Goal: Use online tool/utility

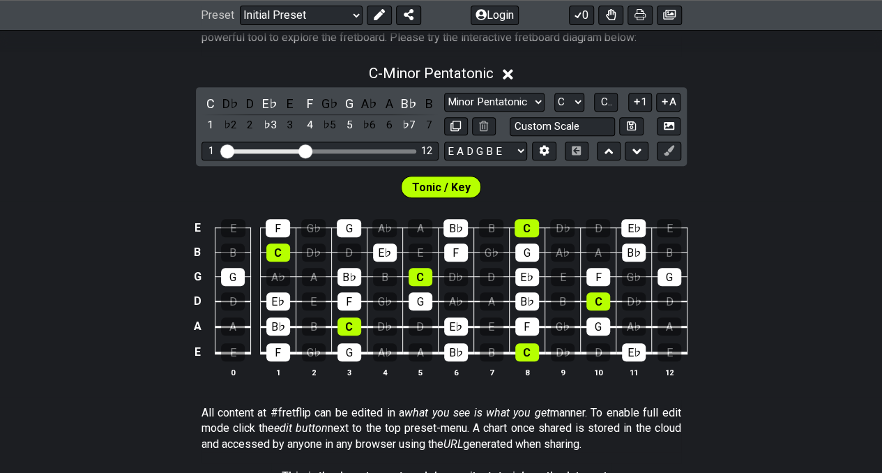
scroll to position [279, 0]
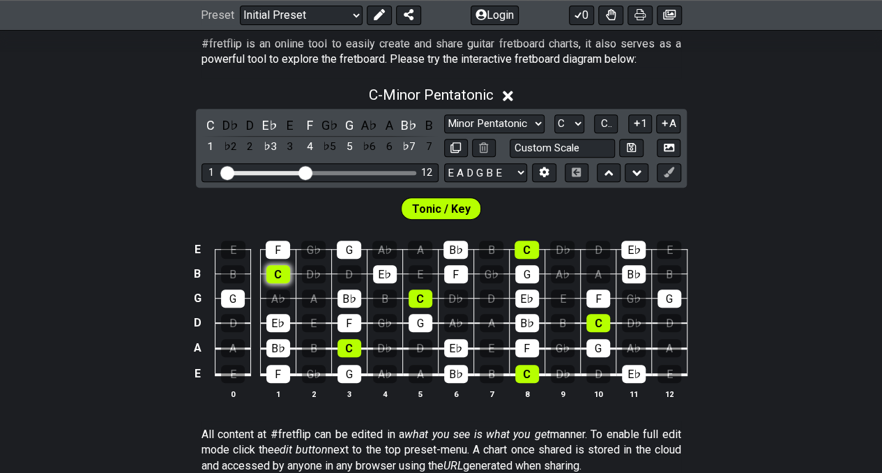
click at [273, 266] on div "C" at bounding box center [278, 274] width 24 height 18
click at [276, 249] on div "F" at bounding box center [278, 250] width 24 height 18
click at [276, 269] on div "C" at bounding box center [278, 274] width 24 height 18
click at [281, 248] on div "F" at bounding box center [278, 250] width 24 height 18
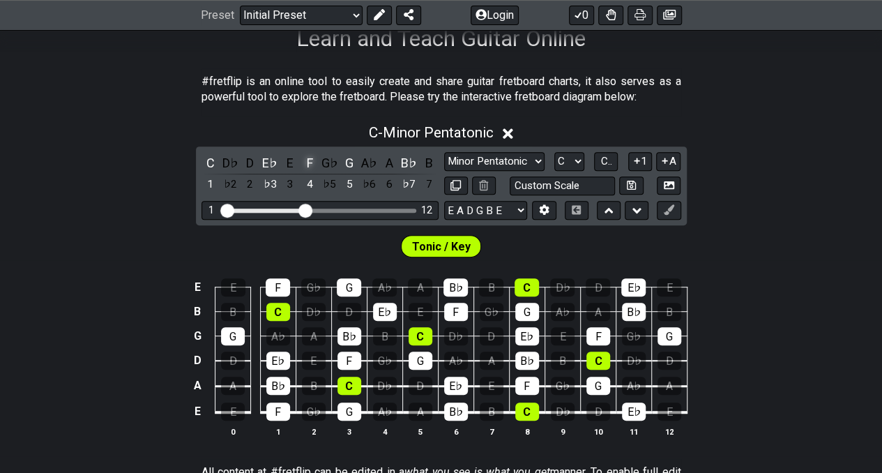
scroll to position [209, 0]
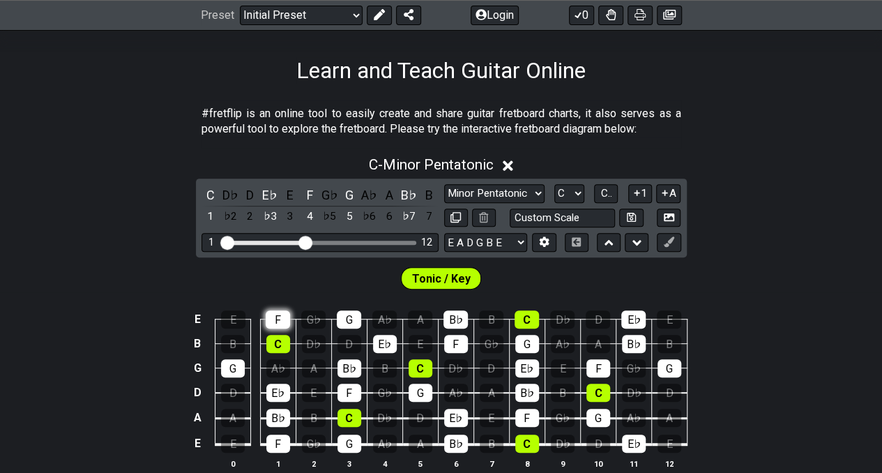
click at [280, 326] on div "F" at bounding box center [278, 319] width 24 height 18
click at [512, 161] on icon at bounding box center [508, 165] width 10 height 15
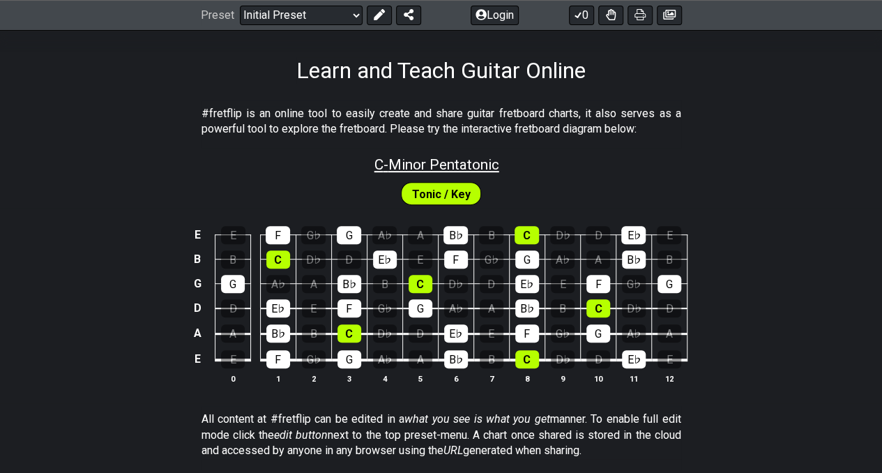
click at [475, 166] on span "C - Minor Pentatonic" at bounding box center [436, 164] width 125 height 17
select select "C"
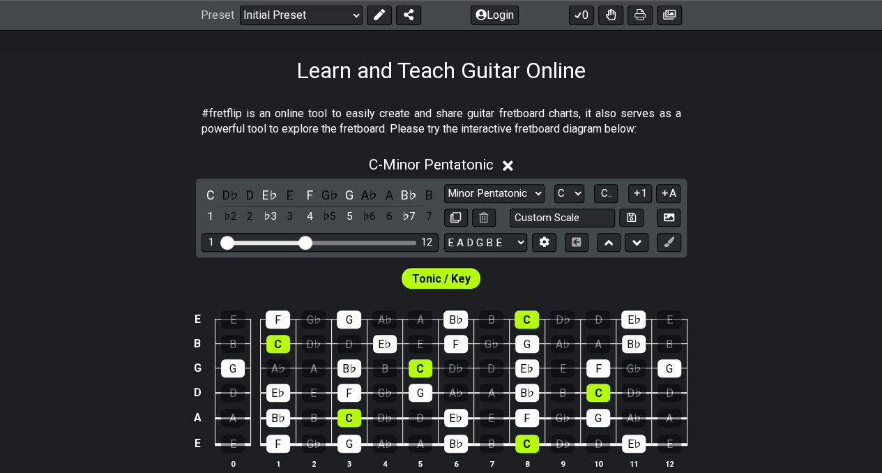
click at [510, 166] on icon at bounding box center [508, 165] width 10 height 10
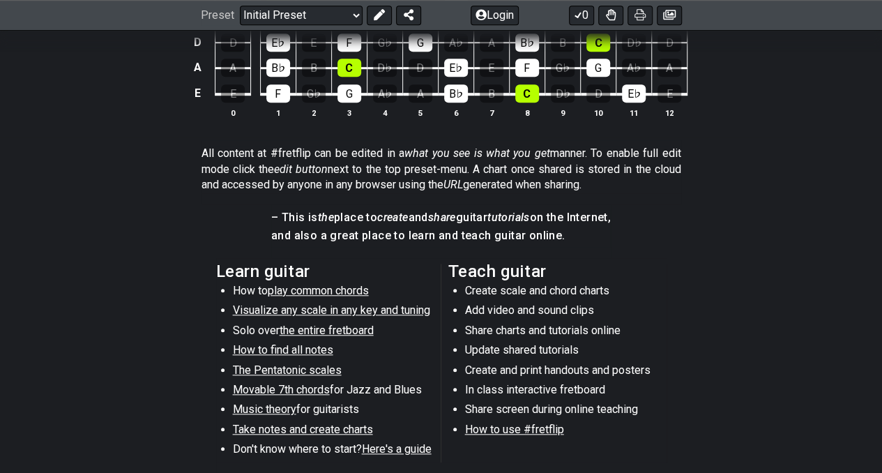
scroll to position [279, 0]
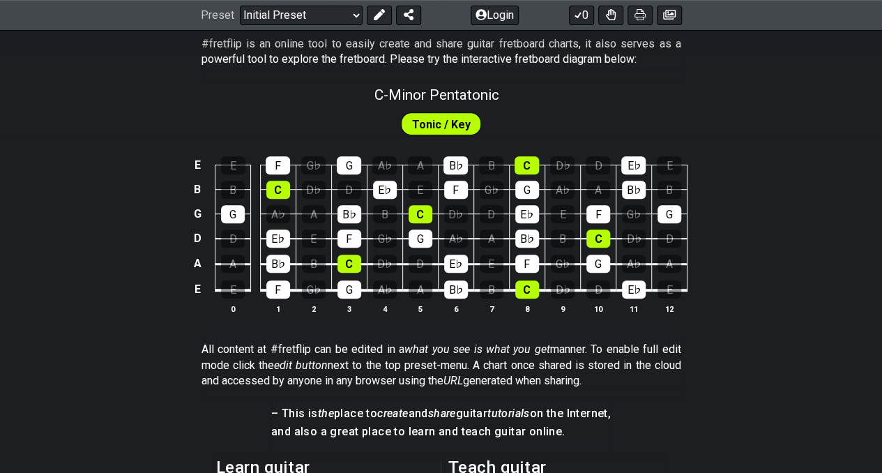
click at [434, 126] on span "Tonic / Key" at bounding box center [441, 124] width 59 height 20
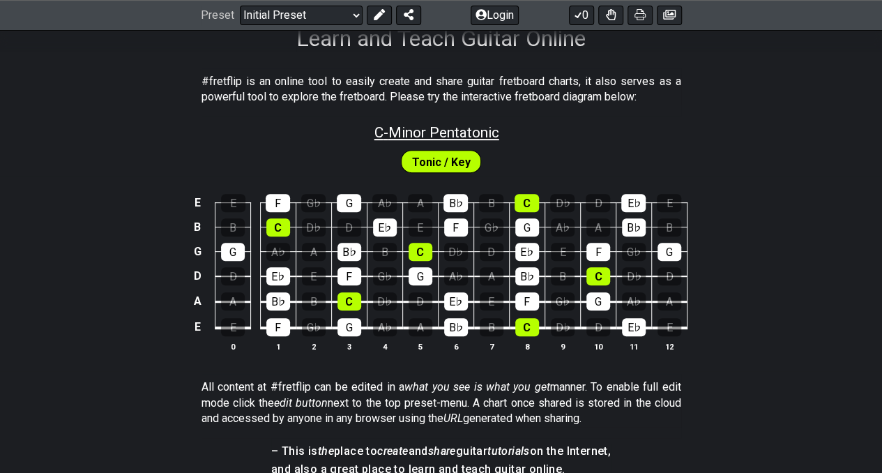
scroll to position [209, 0]
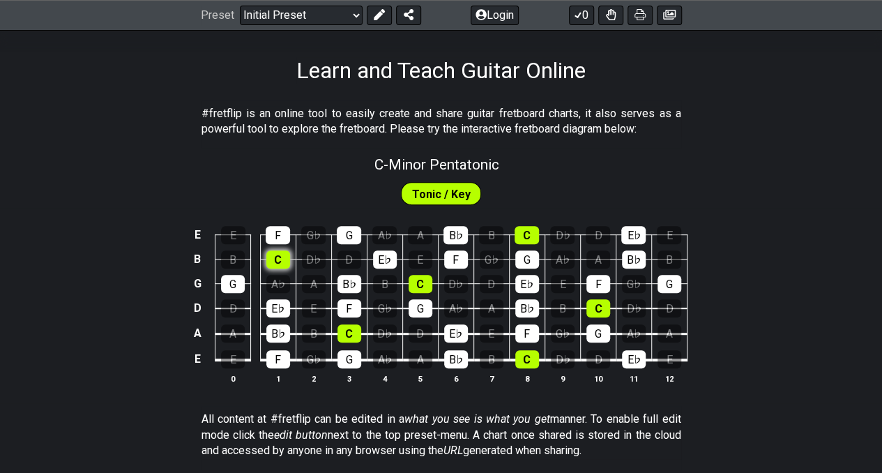
click at [279, 263] on div "C" at bounding box center [278, 259] width 24 height 18
click at [422, 284] on div "C" at bounding box center [421, 284] width 24 height 18
click at [352, 333] on div "C" at bounding box center [349, 333] width 24 height 18
click at [422, 288] on div "C" at bounding box center [421, 284] width 24 height 18
click at [347, 333] on div "C" at bounding box center [349, 333] width 24 height 18
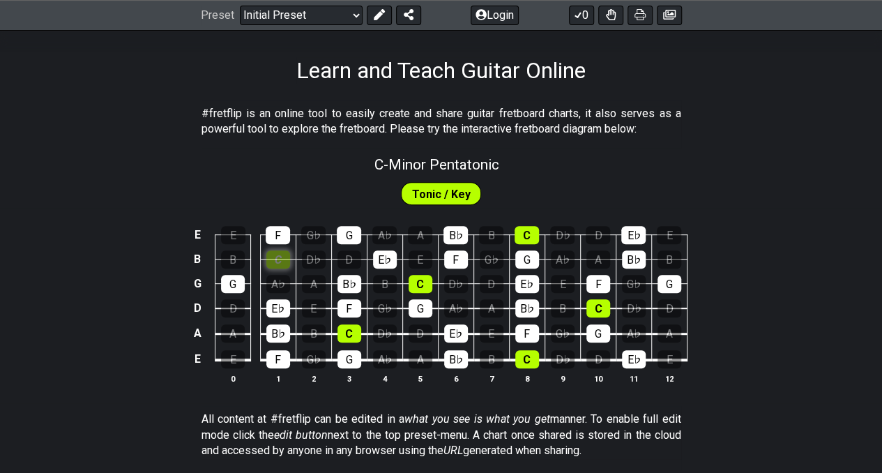
click at [280, 260] on div "C" at bounding box center [278, 259] width 24 height 18
click at [436, 160] on span "C - Minor Pentatonic" at bounding box center [436, 164] width 125 height 17
select select "C"
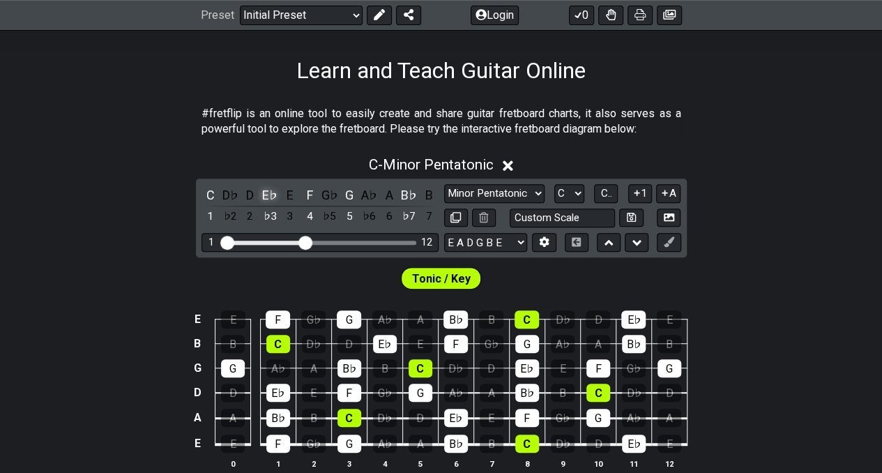
click at [269, 193] on div "E♭" at bounding box center [270, 194] width 18 height 19
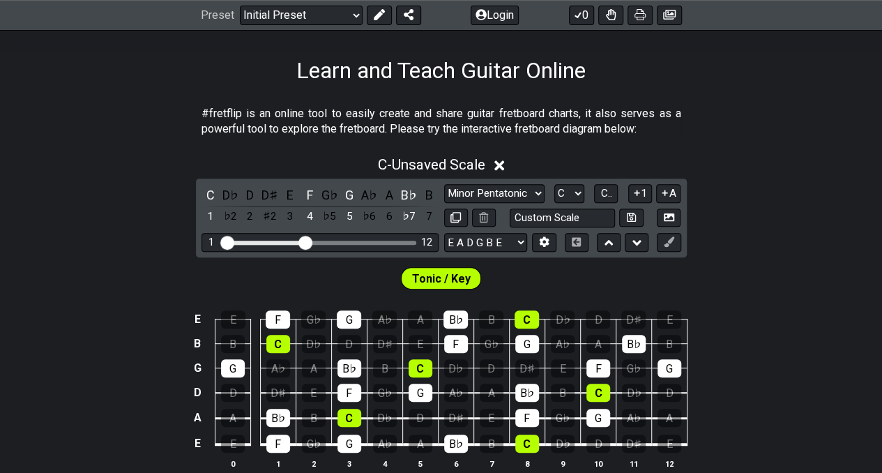
click at [269, 193] on div "D♯" at bounding box center [270, 194] width 18 height 19
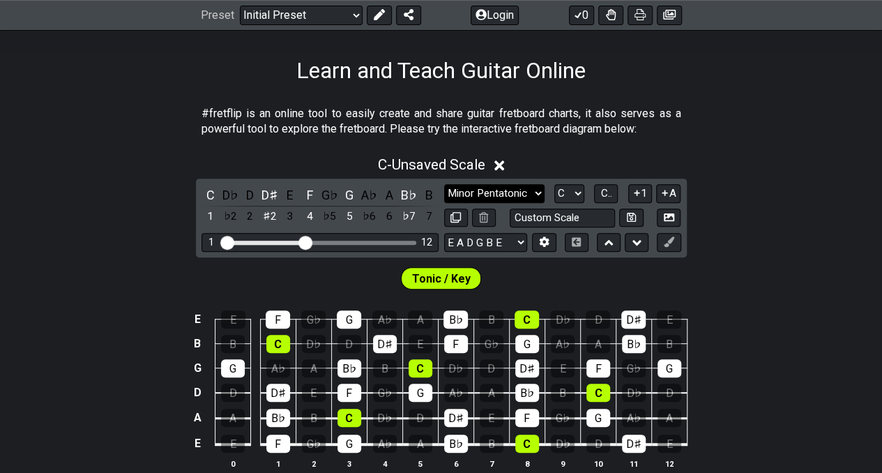
click at [531, 192] on select "Minor Pentatonic Click to edit Minor Pentatonic Major Pentatonic Minor Blues Ma…" at bounding box center [494, 193] width 100 height 19
select select "Major Pentatonic"
click at [444, 184] on select "Minor Pentatonic Click to edit Minor Pentatonic Major Pentatonic Minor Blues Ma…" at bounding box center [494, 193] width 100 height 19
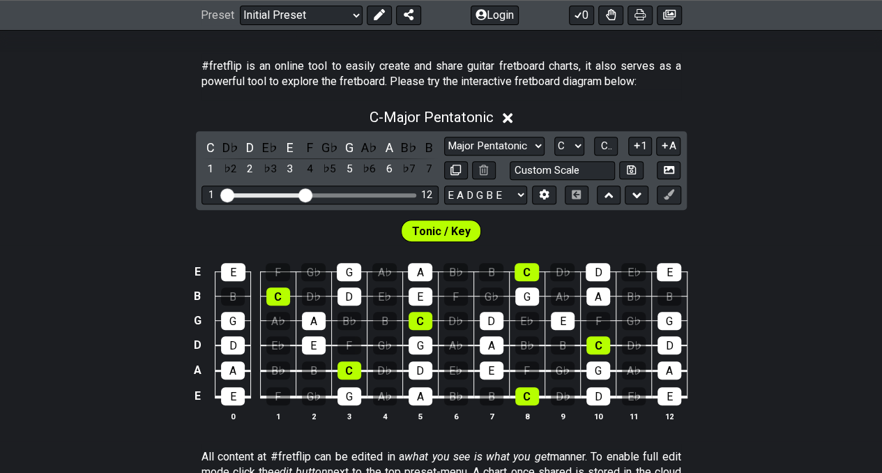
scroll to position [279, 0]
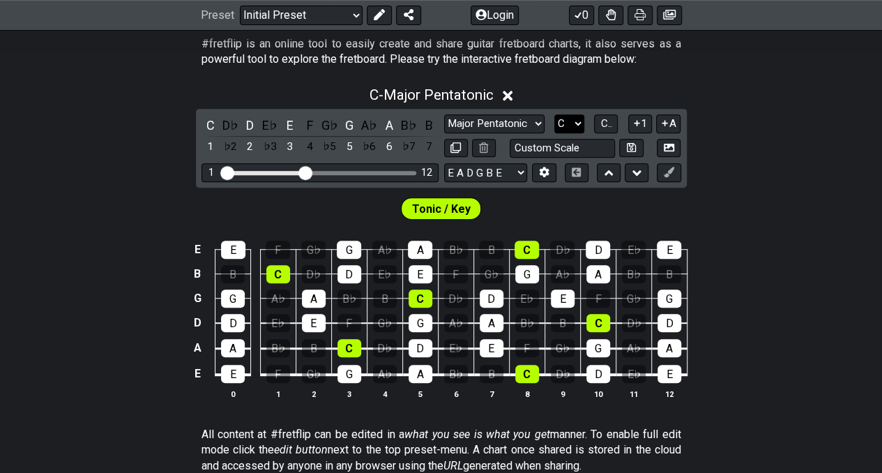
click at [577, 122] on select "A♭ A A♯ B♭ B C C♯ D♭ D D♯ E♭ E F F♯ G♭ G G♯" at bounding box center [569, 123] width 30 height 19
select select "E"
click at [554, 114] on select "A♭ A A♯ B♭ B C C♯ D♭ D D♯ E♭ E F F♯ G♭ G G♯" at bounding box center [569, 123] width 30 height 19
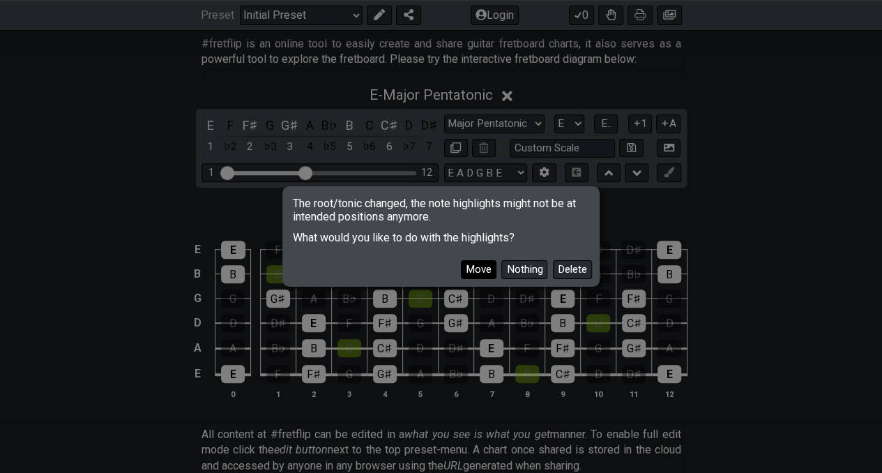
click at [484, 271] on button "Move" at bounding box center [479, 269] width 36 height 19
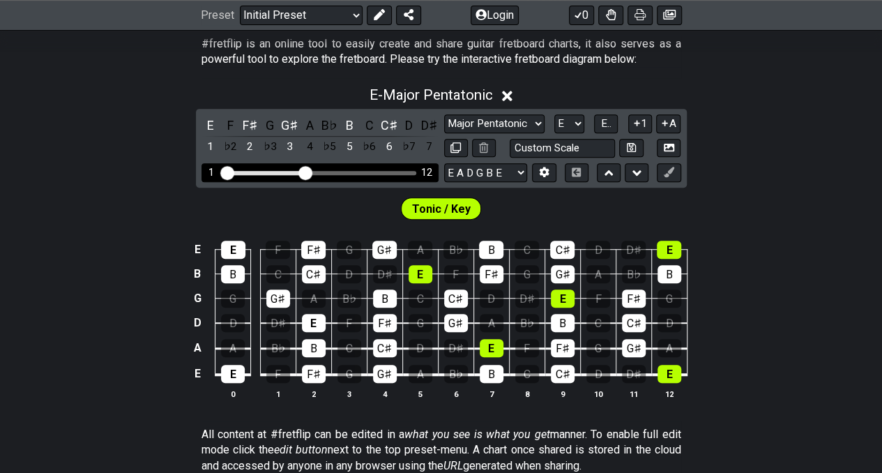
drag, startPoint x: 311, startPoint y: 169, endPoint x: 328, endPoint y: 171, distance: 16.8
click at [328, 171] on div "Visible fret range" at bounding box center [319, 173] width 193 height 4
click at [324, 172] on div "Visible fret range" at bounding box center [319, 173] width 193 height 4
drag, startPoint x: 304, startPoint y: 174, endPoint x: 323, endPoint y: 174, distance: 19.5
click at [323, 171] on input "Visible fret range" at bounding box center [320, 171] width 198 height 0
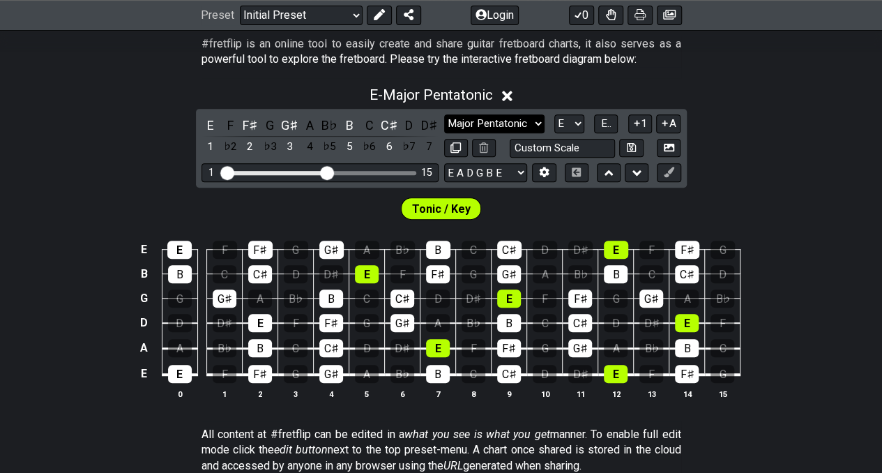
click at [519, 125] on select "Minor Pentatonic Click to edit Minor Pentatonic Major Pentatonic Minor Blues Ma…" at bounding box center [494, 123] width 100 height 19
click at [444, 114] on select "Minor Pentatonic Click to edit Minor Pentatonic Major Pentatonic Minor Blues Ma…" at bounding box center [494, 123] width 100 height 19
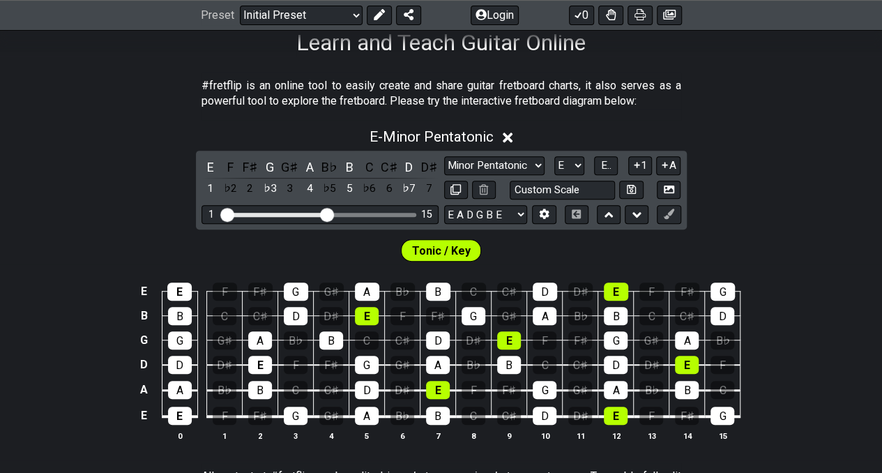
scroll to position [231, 0]
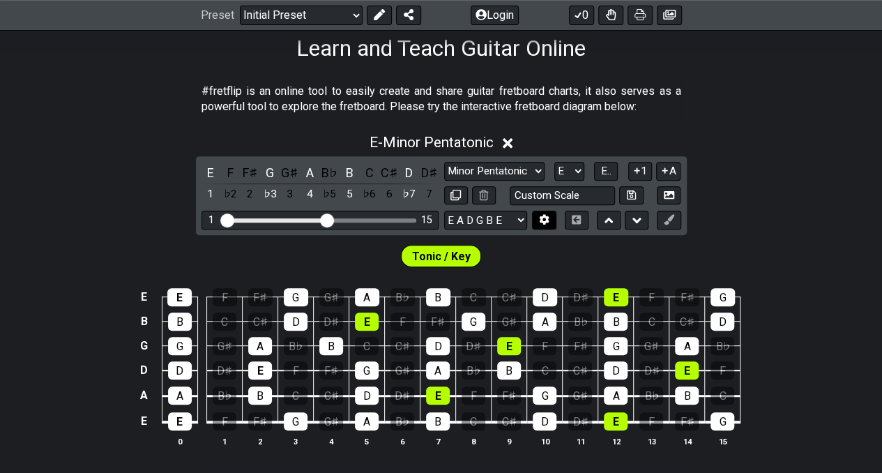
click at [545, 220] on icon at bounding box center [545, 220] width 10 height 10
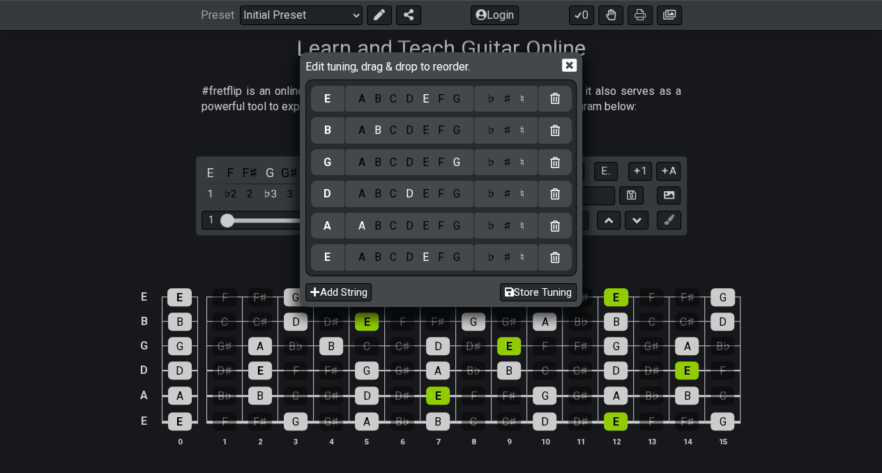
click at [566, 66] on icon at bounding box center [569, 65] width 15 height 15
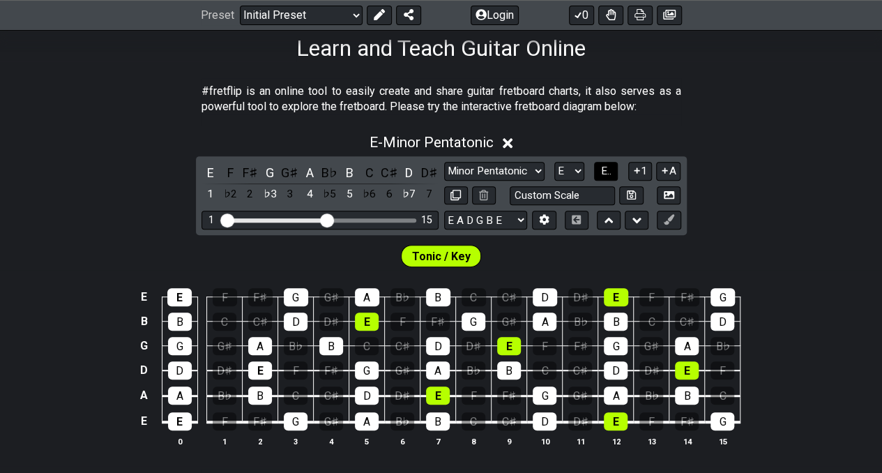
click at [613, 169] on button "E.." at bounding box center [606, 171] width 24 height 19
click at [611, 171] on span "1..7" at bounding box center [605, 171] width 17 height 13
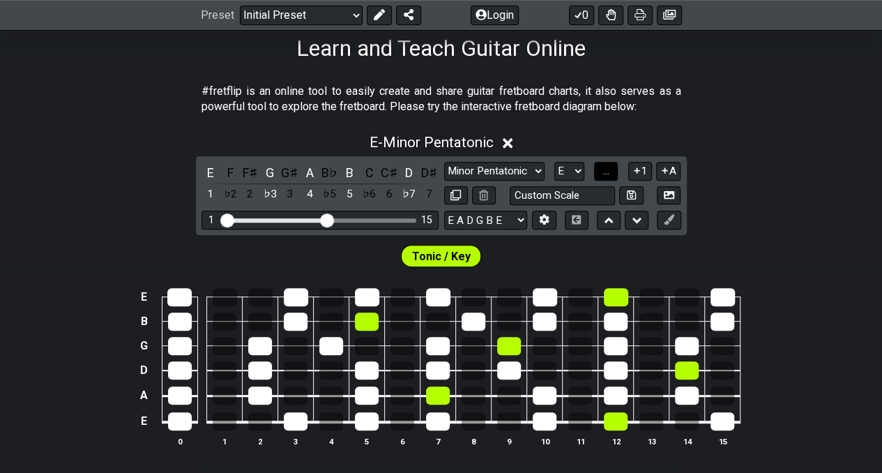
click at [611, 171] on button "..." at bounding box center [606, 171] width 24 height 19
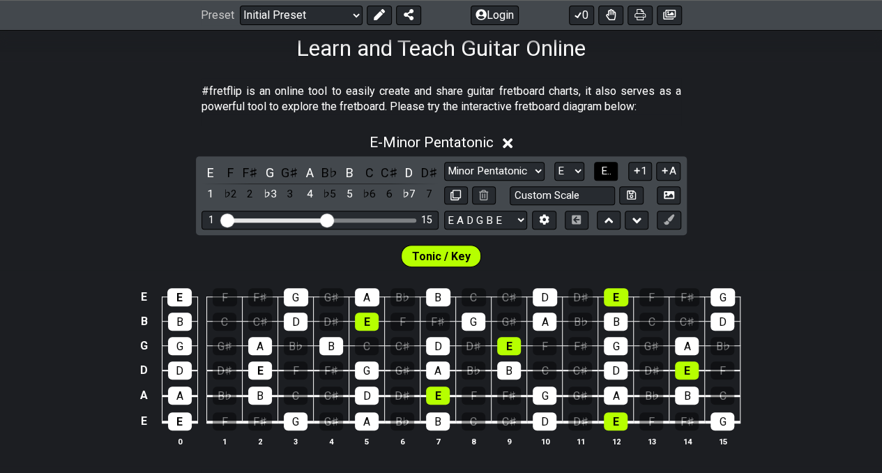
click at [606, 170] on span "E.." at bounding box center [606, 171] width 10 height 13
click at [606, 170] on span "1..7" at bounding box center [605, 171] width 17 height 13
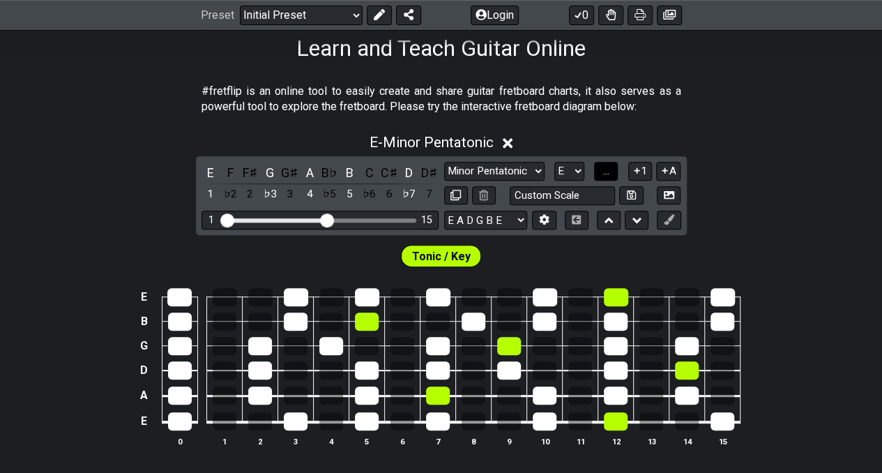
click at [606, 170] on span "..." at bounding box center [606, 171] width 6 height 13
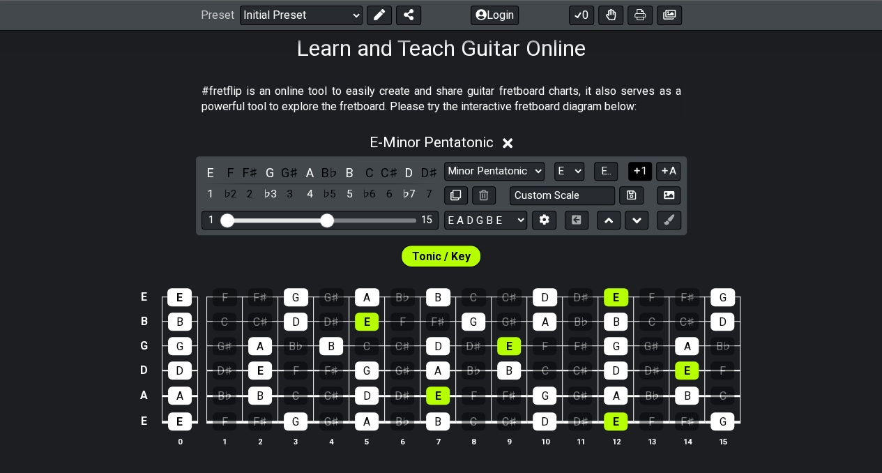
click at [637, 172] on icon at bounding box center [637, 171] width 6 height 6
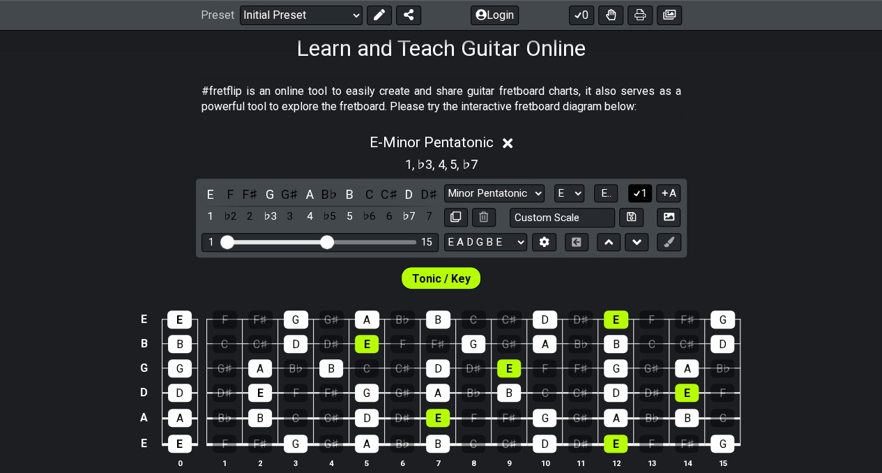
click at [641, 194] on button "1" at bounding box center [640, 193] width 24 height 19
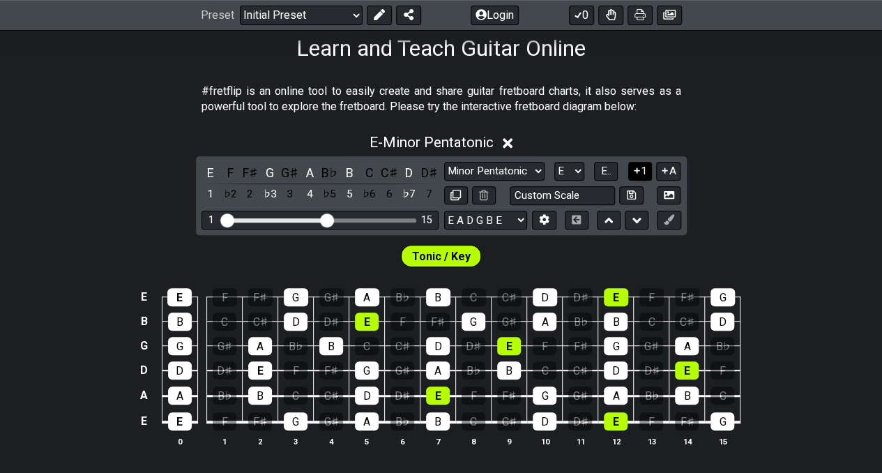
click at [639, 171] on icon at bounding box center [637, 171] width 6 height 6
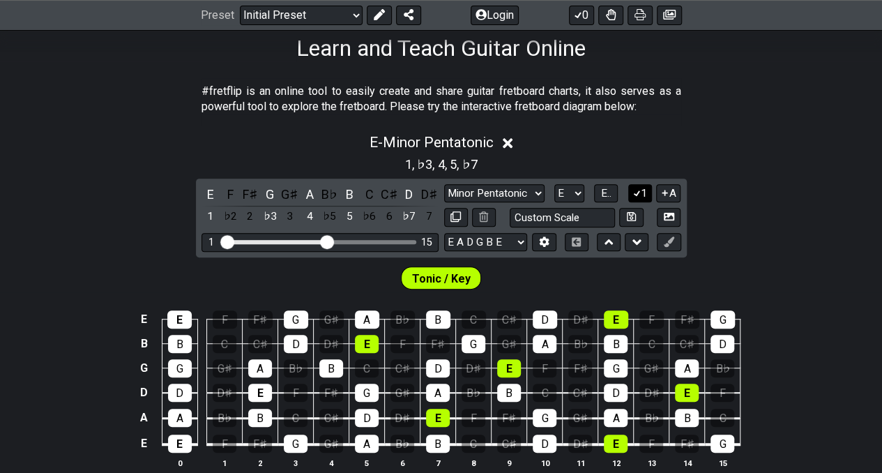
click at [641, 194] on icon at bounding box center [636, 193] width 13 height 10
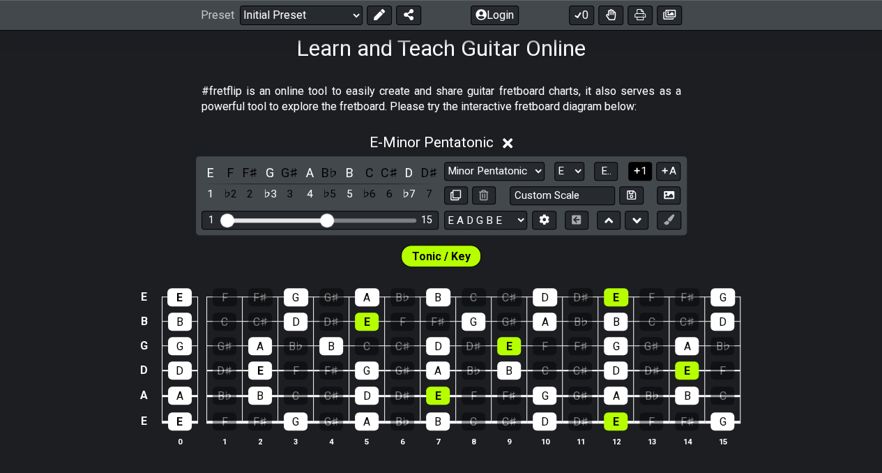
click at [639, 172] on icon at bounding box center [636, 170] width 13 height 10
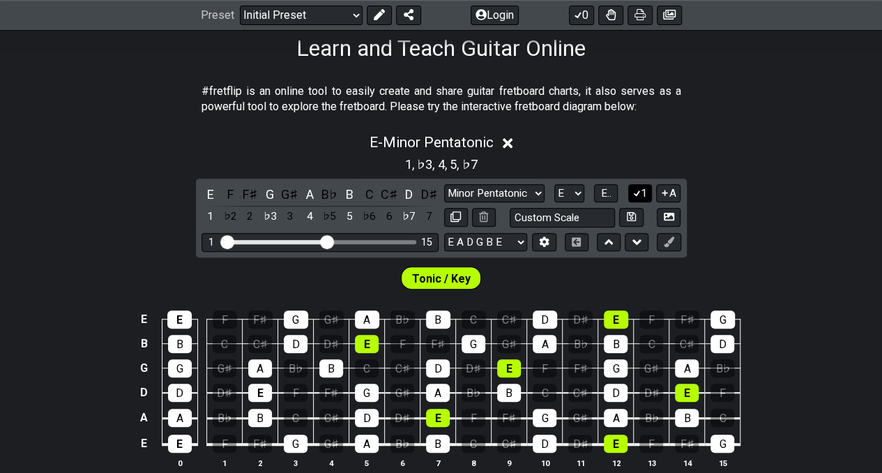
click at [639, 188] on icon at bounding box center [636, 193] width 13 height 10
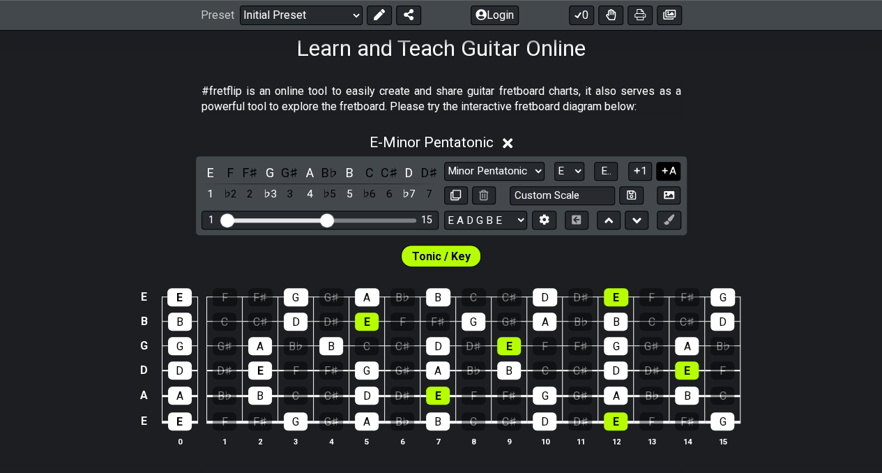
click at [671, 172] on button "A" at bounding box center [668, 171] width 24 height 19
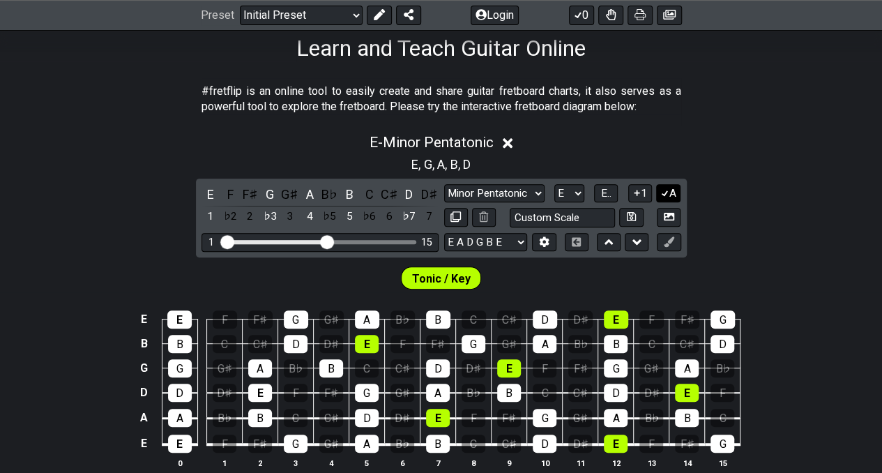
click at [669, 189] on icon at bounding box center [664, 193] width 13 height 10
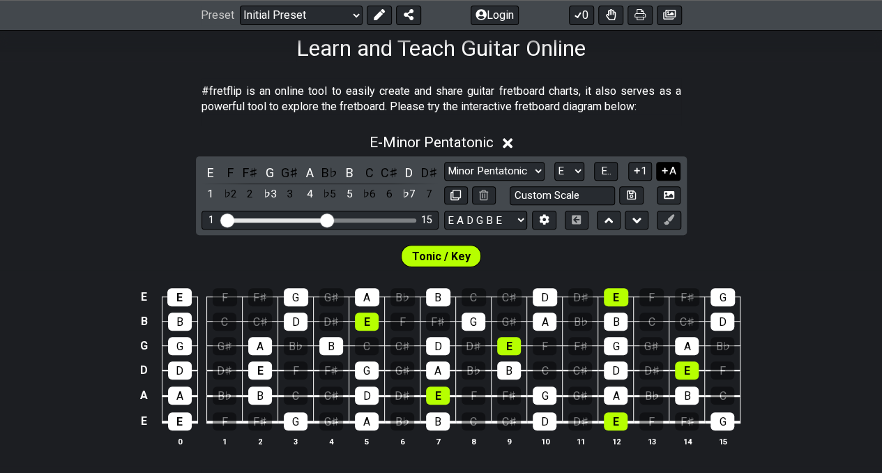
click at [666, 174] on icon at bounding box center [664, 170] width 13 height 10
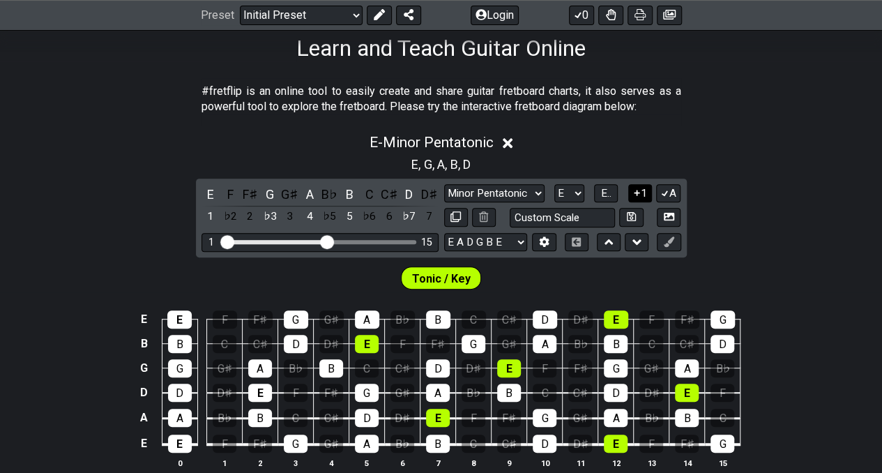
click at [649, 189] on button "1" at bounding box center [640, 193] width 24 height 19
click at [360, 435] on div "A" at bounding box center [367, 443] width 24 height 18
click at [368, 438] on div "A" at bounding box center [367, 443] width 24 height 18
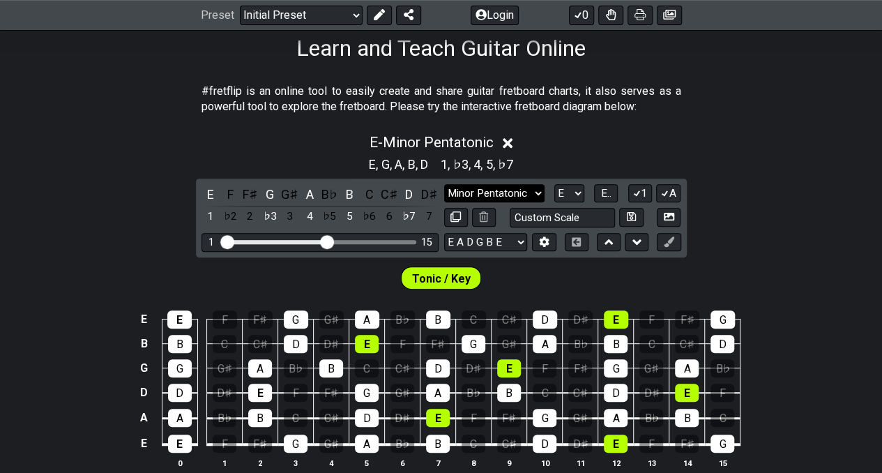
click at [520, 194] on select "Minor Pentatonic Click to edit Minor Pentatonic Major Pentatonic Minor Blues Ma…" at bounding box center [494, 193] width 100 height 19
select select "Major Pentatonic"
click at [444, 184] on select "Minor Pentatonic Click to edit Minor Pentatonic Major Pentatonic Minor Blues Ma…" at bounding box center [494, 193] width 100 height 19
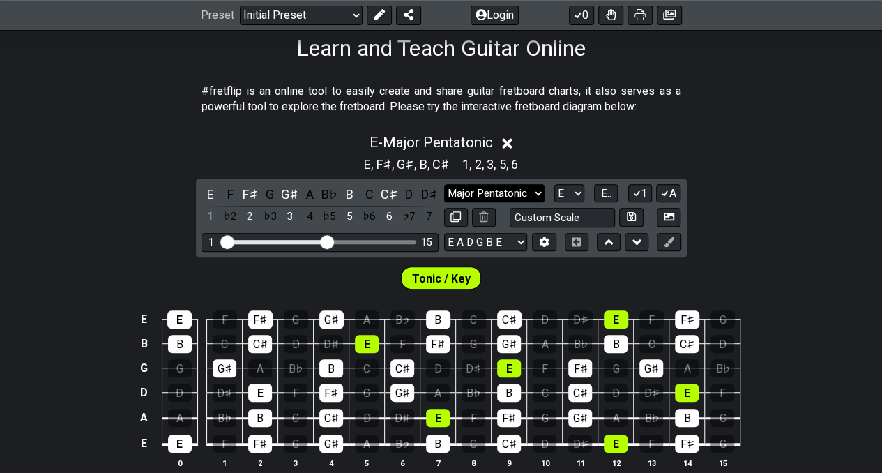
click at [532, 192] on select "Minor Pentatonic Click to edit Minor Pentatonic Major Pentatonic Minor Blues Ma…" at bounding box center [494, 193] width 100 height 19
click at [535, 192] on select "Minor Pentatonic Click to edit Minor Pentatonic Major Pentatonic Minor Blues Ma…" at bounding box center [494, 193] width 100 height 19
click at [581, 194] on select "A♭ A A♯ B♭ B C C♯ D♭ D D♯ E♭ E F F♯ G♭ G G♯" at bounding box center [569, 193] width 30 height 19
select select "A"
click at [554, 184] on select "A♭ A A♯ B♭ B C C♯ D♭ D D♯ E♭ E F F♯ G♭ G G♯" at bounding box center [569, 193] width 30 height 19
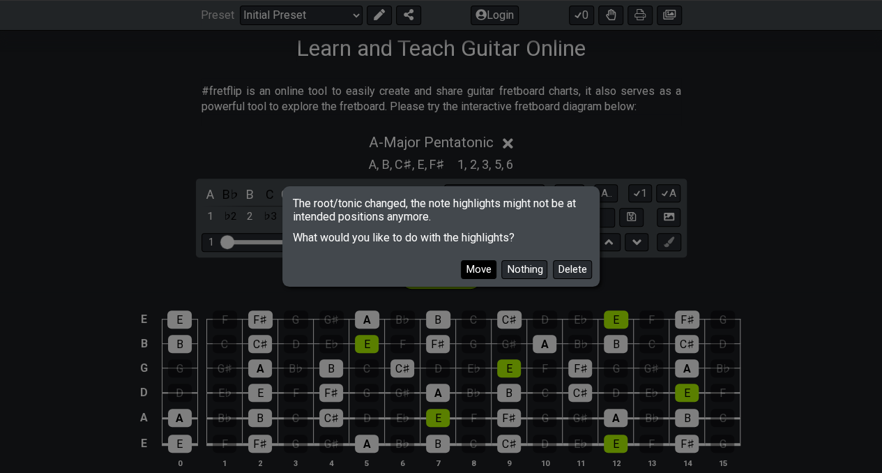
click at [493, 270] on button "Move" at bounding box center [479, 269] width 36 height 19
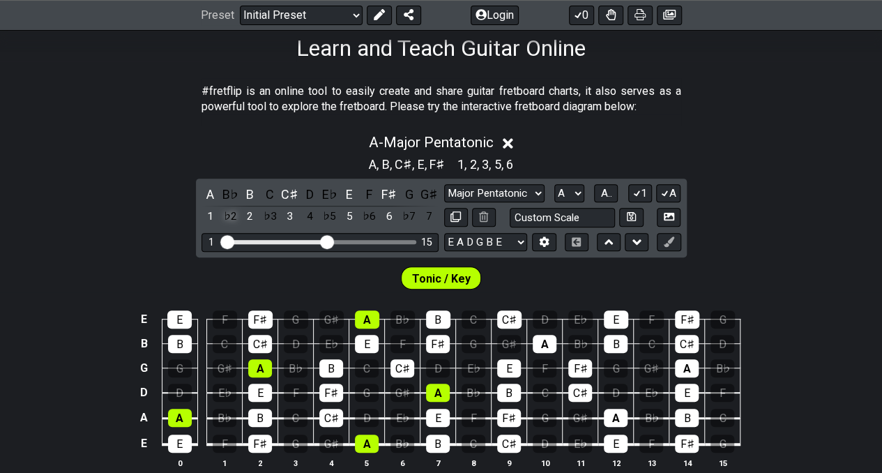
click at [236, 219] on div "♭2" at bounding box center [230, 216] width 18 height 19
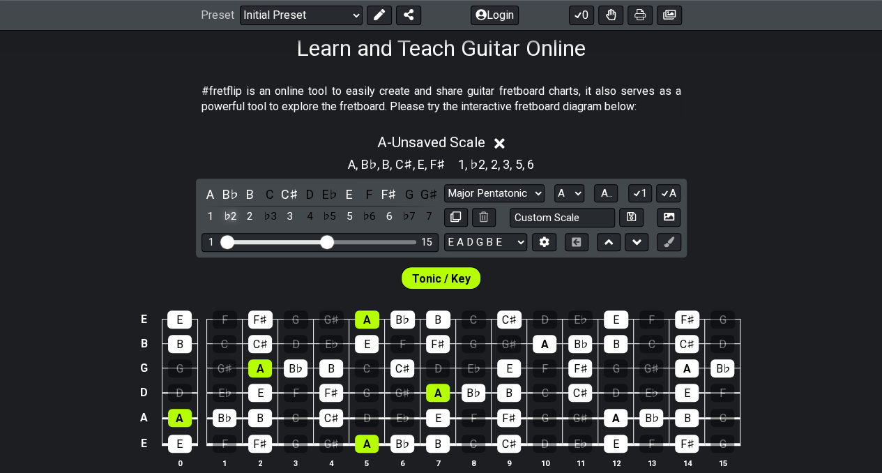
click at [234, 219] on div "♭2" at bounding box center [230, 216] width 18 height 19
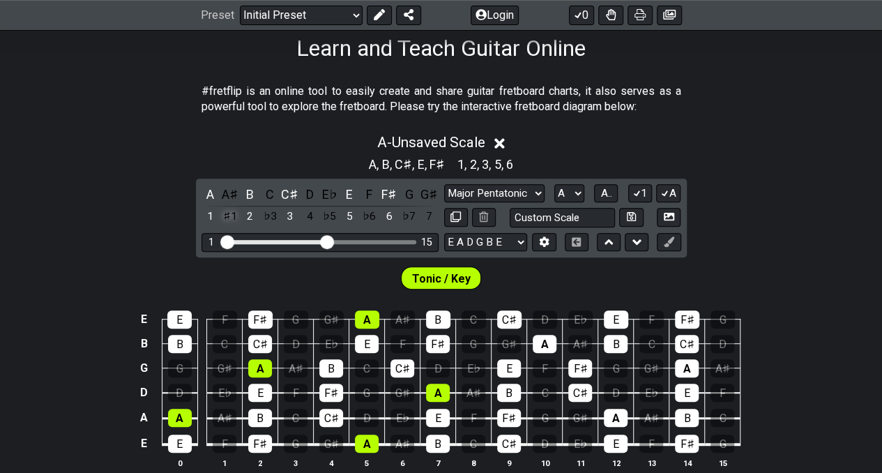
click at [229, 215] on div "♯1" at bounding box center [230, 216] width 18 height 19
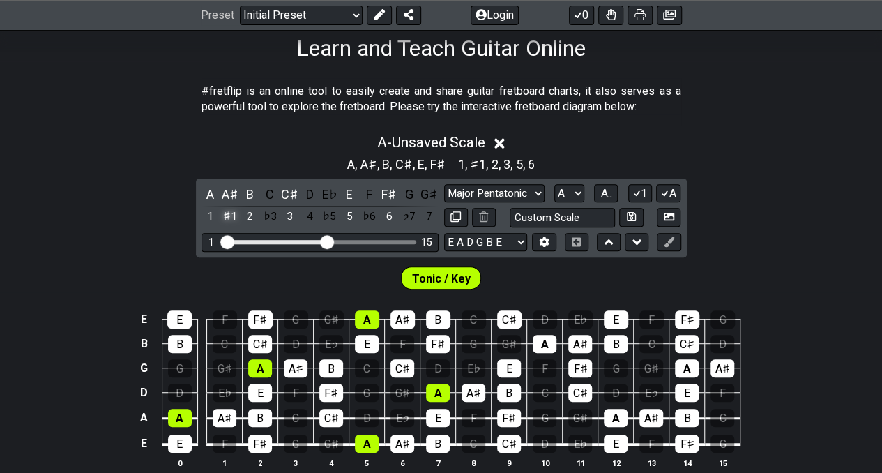
click at [229, 215] on div "♯1" at bounding box center [230, 216] width 18 height 19
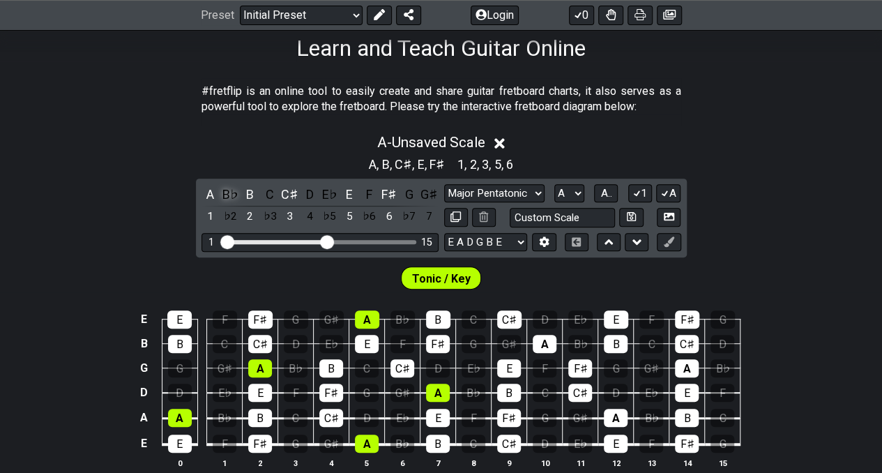
click at [229, 194] on div "B♭" at bounding box center [230, 194] width 18 height 19
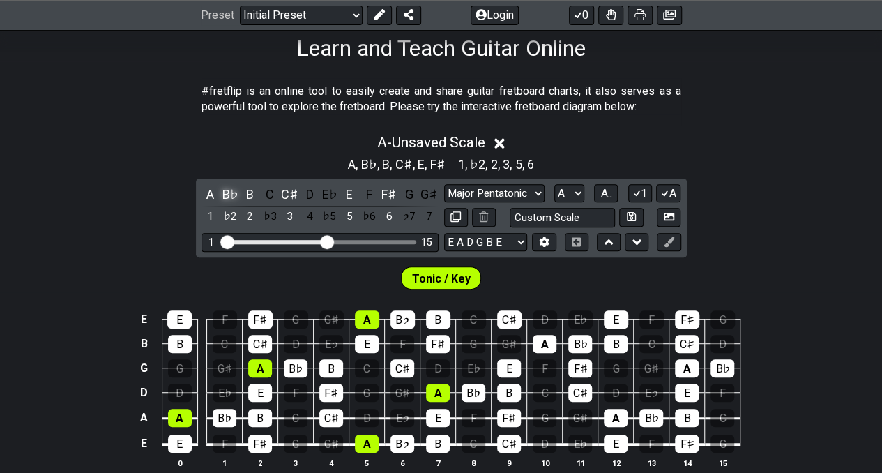
click at [229, 194] on div "B♭" at bounding box center [230, 194] width 18 height 19
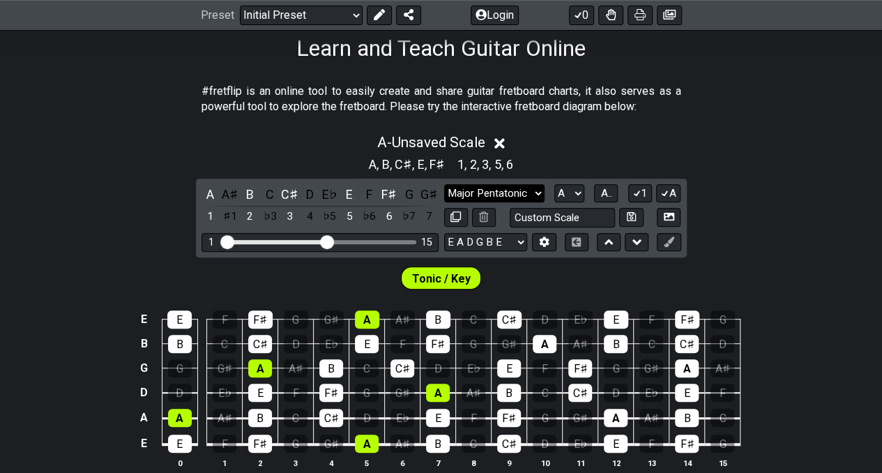
click at [510, 192] on select "Minor Pentatonic Click to edit Minor Pentatonic Major Pentatonic Minor Blues Ma…" at bounding box center [494, 193] width 100 height 19
select select "Minor Pentatonic"
click at [444, 184] on select "Minor Pentatonic Click to edit Minor Pentatonic Major Pentatonic Minor Blues Ma…" at bounding box center [494, 193] width 100 height 19
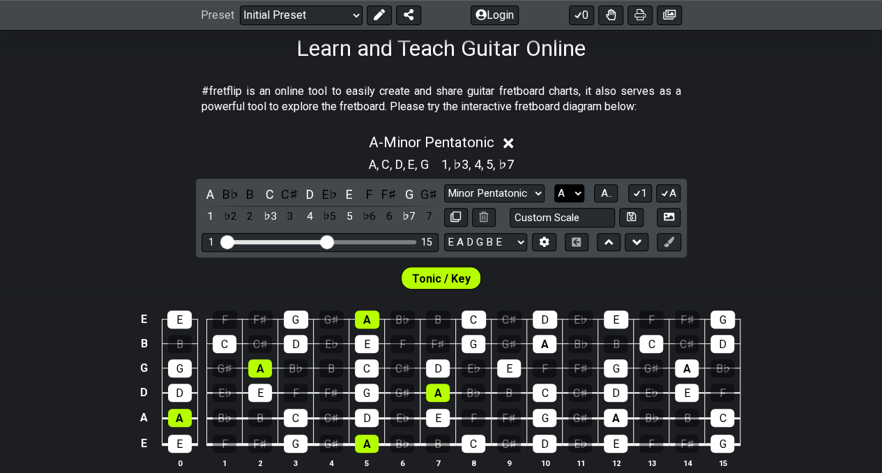
click at [568, 191] on select "A♭ A A♯ B♭ B C C♯ D♭ D D♯ E♭ E F F♯ G♭ G G♯" at bounding box center [569, 193] width 30 height 19
click at [554, 184] on select "A♭ A A♯ B♭ B C C♯ D♭ D D♯ E♭ E F F♯ G♭ G G♯" at bounding box center [569, 193] width 30 height 19
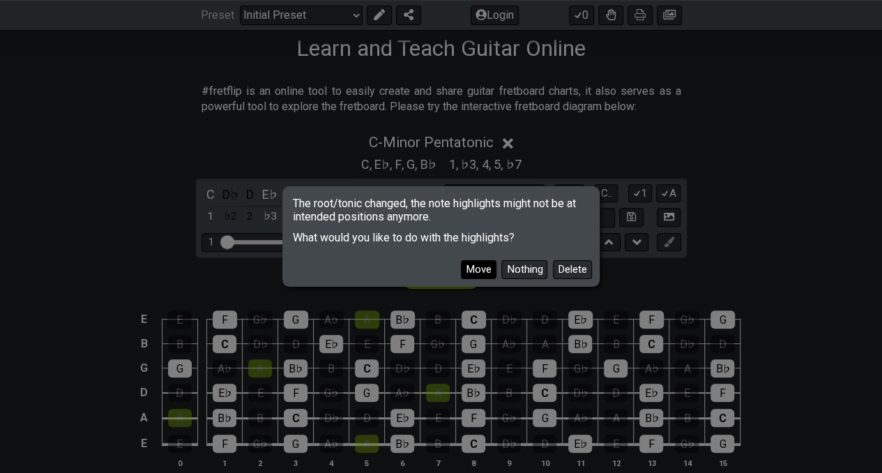
click at [484, 267] on button "Move" at bounding box center [479, 269] width 36 height 19
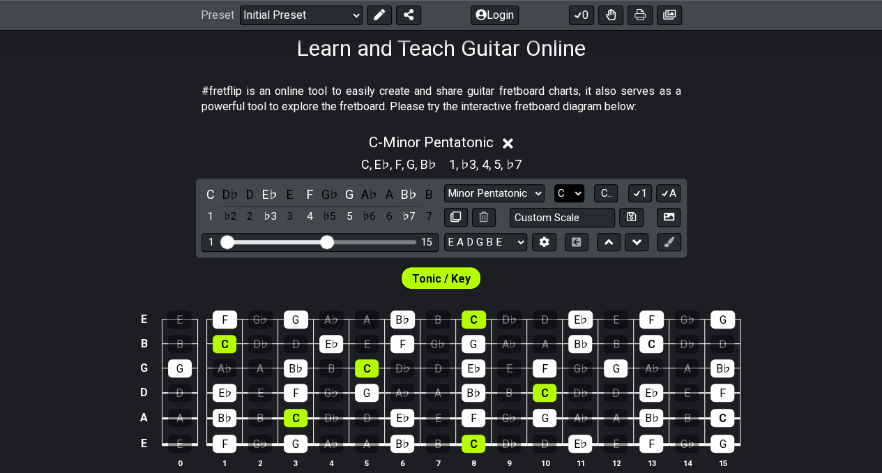
click at [567, 194] on select "A♭ A A♯ B♭ B C C♯ D♭ D D♯ E♭ E F F♯ G♭ G G♯" at bounding box center [569, 193] width 30 height 19
select select "G"
click at [554, 184] on select "A♭ A A♯ B♭ B C C♯ D♭ D D♯ E♭ E F F♯ G♭ G G♯" at bounding box center [569, 193] width 30 height 19
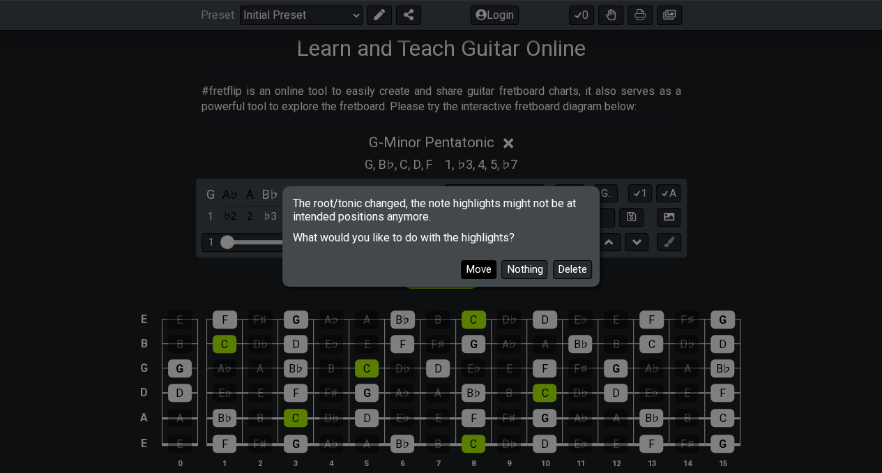
click at [487, 267] on button "Move" at bounding box center [479, 269] width 36 height 19
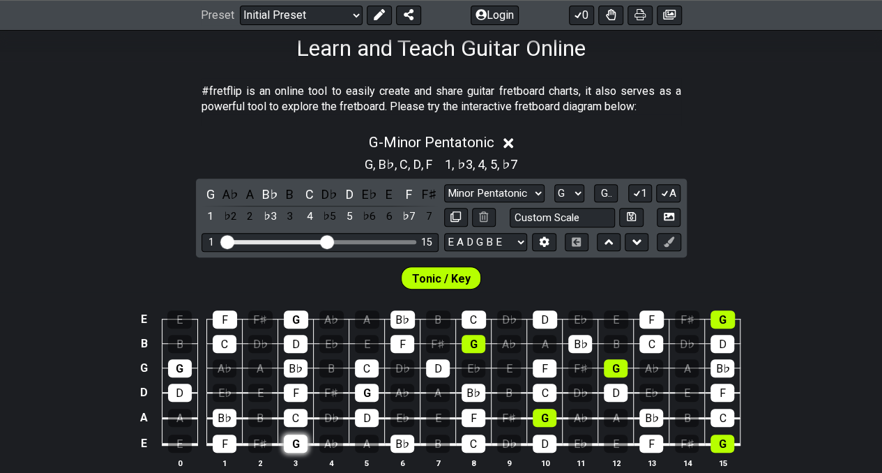
click at [284, 435] on div "G" at bounding box center [296, 443] width 24 height 18
click at [301, 441] on div "G" at bounding box center [296, 443] width 24 height 18
click at [297, 439] on div "G" at bounding box center [296, 443] width 24 height 18
click at [488, 189] on select "Minor Pentatonic Click to edit Minor Pentatonic Major Pentatonic Minor Blues Ma…" at bounding box center [494, 193] width 100 height 19
select select "Major Pentatonic"
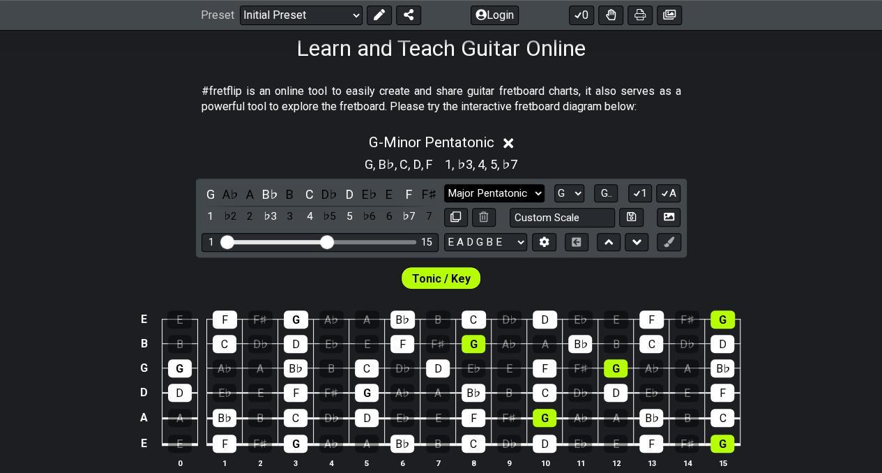
click at [444, 184] on select "Minor Pentatonic Click to edit Minor Pentatonic Major Pentatonic Minor Blues Ma…" at bounding box center [494, 193] width 100 height 19
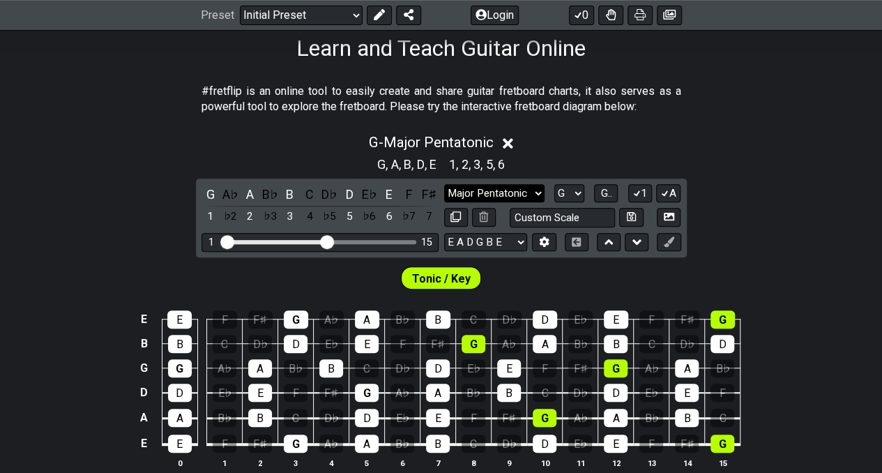
click at [528, 193] on select "Minor Pentatonic Click to edit Minor Pentatonic Major Pentatonic Minor Blues Ma…" at bounding box center [494, 193] width 100 height 19
click at [573, 194] on select "A♭ A A♯ B♭ B C C♯ D♭ D D♯ E♭ E F F♯ G♭ G G♯" at bounding box center [569, 193] width 30 height 19
click at [575, 193] on select "A♭ A A♯ B♭ B C C♯ D♭ D D♯ E♭ E F F♯ G♭ G G♯" at bounding box center [569, 193] width 30 height 19
select select "D"
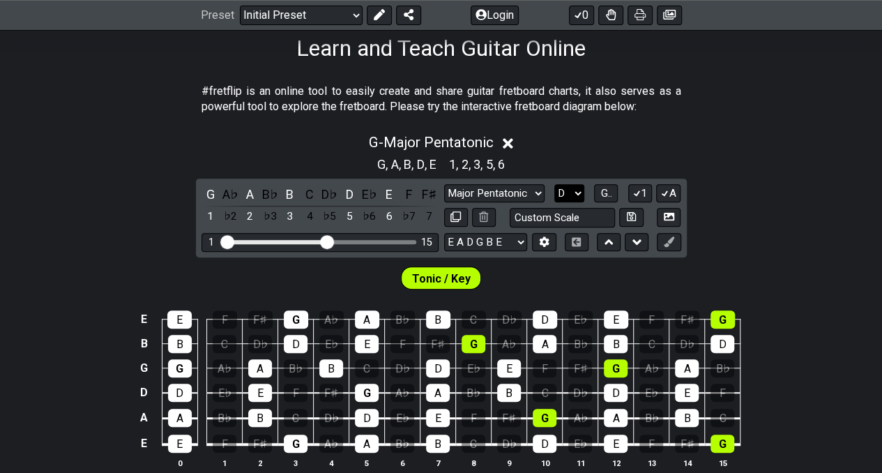
click at [554, 184] on select "A♭ A A♯ B♭ B C C♯ D♭ D D♯ E♭ E F F♯ G♭ G G♯" at bounding box center [569, 193] width 30 height 19
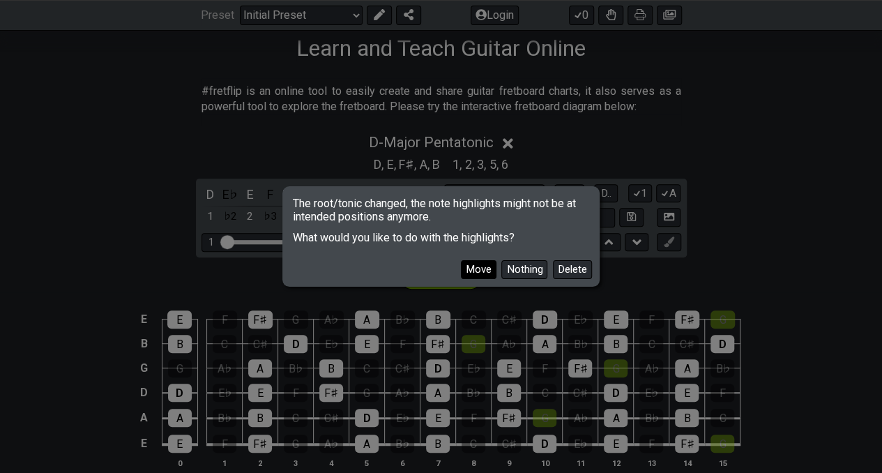
click at [476, 267] on button "Move" at bounding box center [479, 269] width 36 height 19
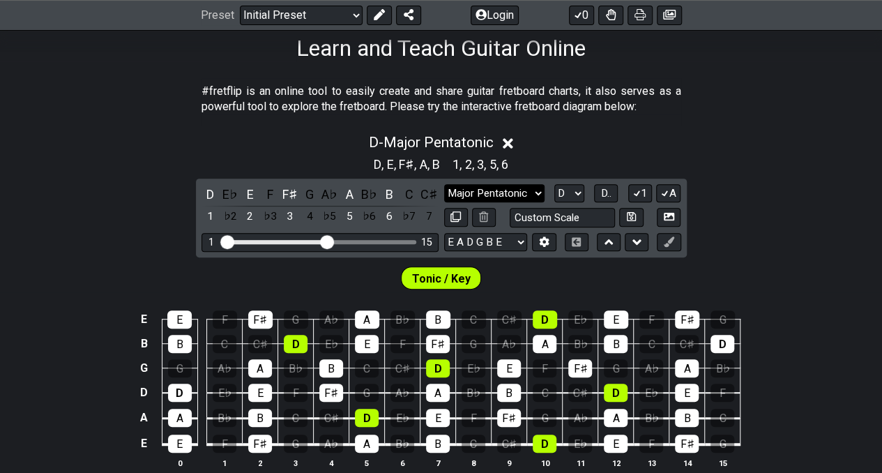
click at [527, 194] on select "Minor Pentatonic Click to edit Minor Pentatonic Major Pentatonic Minor Blues Ma…" at bounding box center [494, 193] width 100 height 19
click at [565, 185] on select "A♭ A A♯ B♭ B C C♯ D♭ D D♯ E♭ E F F♯ G♭ G G♯" at bounding box center [569, 193] width 30 height 19
click at [655, 139] on div "D - Major Pentatonic" at bounding box center [441, 138] width 882 height 26
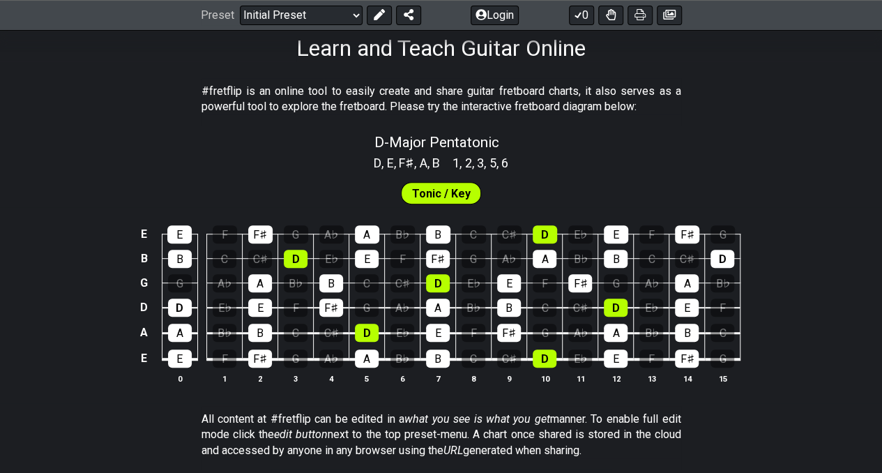
click at [606, 157] on div "D , E , F♯ , A , B 1 , 2 , 3 , 5 , 6" at bounding box center [441, 162] width 882 height 22
click at [461, 194] on span "Tonic / Key" at bounding box center [441, 193] width 59 height 20
click at [517, 135] on div "D - Major Pentatonic" at bounding box center [441, 137] width 882 height 24
select select "Major Pentatonic"
select select "D"
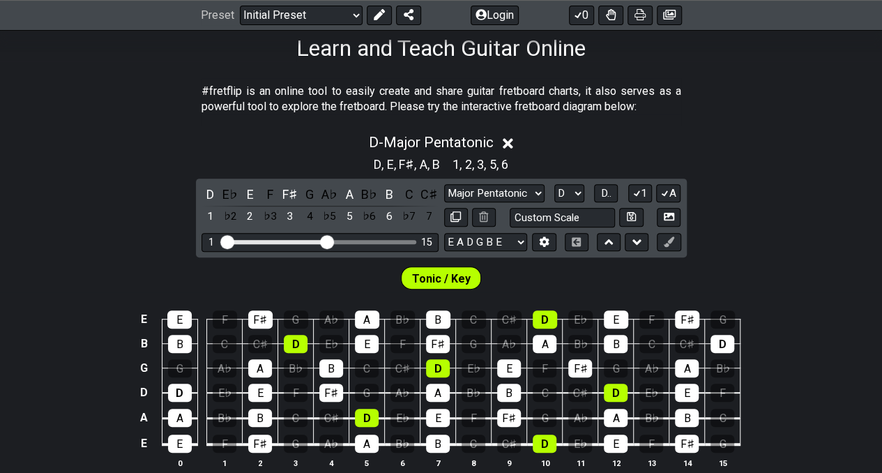
scroll to position [301, 0]
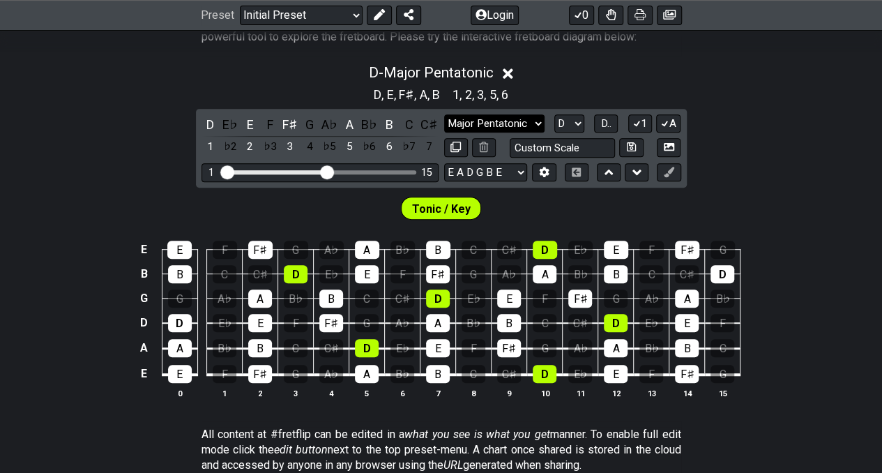
click at [527, 117] on select "Minor Pentatonic Click to edit Minor Pentatonic Major Pentatonic Minor Blues Ma…" at bounding box center [494, 123] width 100 height 19
select select "Minor Pentatonic"
click at [444, 114] on select "Minor Pentatonic Click to edit Minor Pentatonic Major Pentatonic Minor Blues Ma…" at bounding box center [494, 123] width 100 height 19
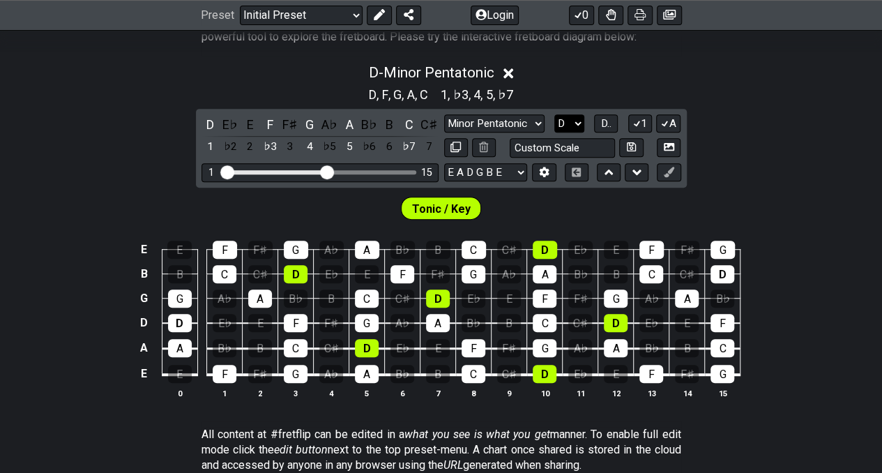
click at [574, 121] on select "A♭ A A♯ B♭ B C C♯ D♭ D D♯ E♭ E F F♯ G♭ G G♯" at bounding box center [569, 123] width 30 height 19
select select "F"
click at [554, 114] on select "A♭ A A♯ B♭ B C C♯ D♭ D D♯ E♭ E F F♯ G♭ G G♯" at bounding box center [569, 123] width 30 height 19
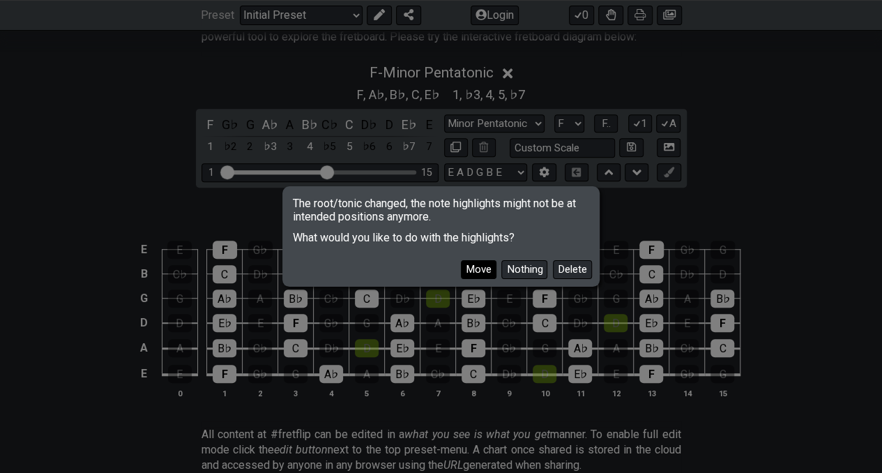
click at [479, 270] on button "Move" at bounding box center [479, 269] width 36 height 19
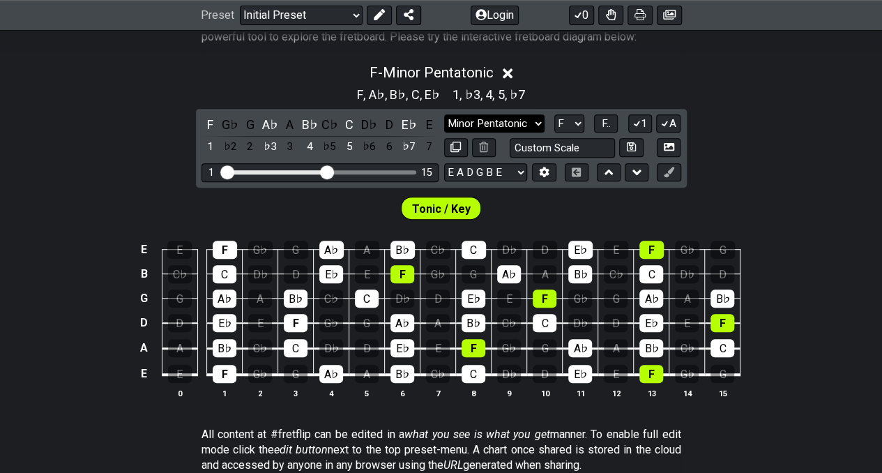
click at [531, 117] on select "Minor Pentatonic Click to edit Minor Pentatonic Major Pentatonic Minor Blues Ma…" at bounding box center [494, 123] width 100 height 19
click at [444, 114] on select "Minor Pentatonic Click to edit Minor Pentatonic Major Pentatonic Minor Blues Ma…" at bounding box center [494, 123] width 100 height 19
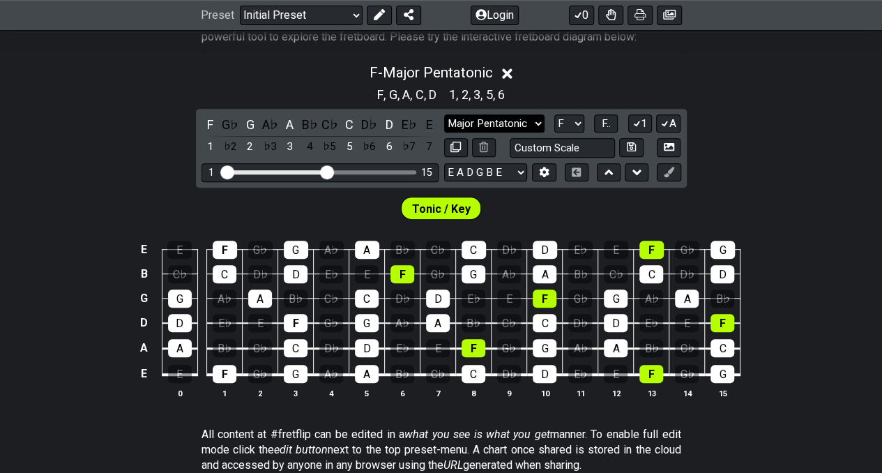
click at [528, 123] on select "Minor Pentatonic Click to edit Minor Pentatonic Major Pentatonic Minor Blues Ma…" at bounding box center [494, 123] width 100 height 19
select select "Minor Pentatonic"
click at [444, 114] on select "Minor Pentatonic Click to edit Minor Pentatonic Major Pentatonic Minor Blues Ma…" at bounding box center [494, 123] width 100 height 19
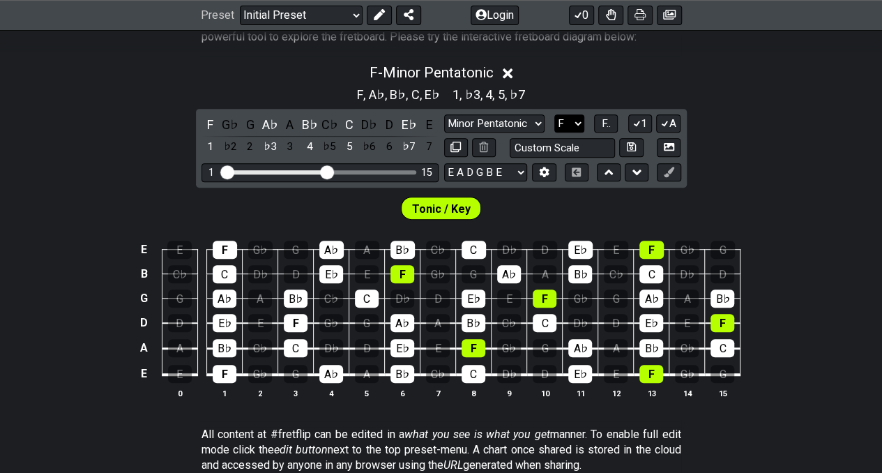
click at [570, 119] on select "A♭ A A♯ B♭ B C C♯ D♭ D D♯ E♭ E F F♯ G♭ G G♯" at bounding box center [569, 123] width 30 height 19
click at [554, 114] on select "A♭ A A♯ B♭ B C C♯ D♭ D D♯ E♭ E F F♯ G♭ G G♯" at bounding box center [569, 123] width 30 height 19
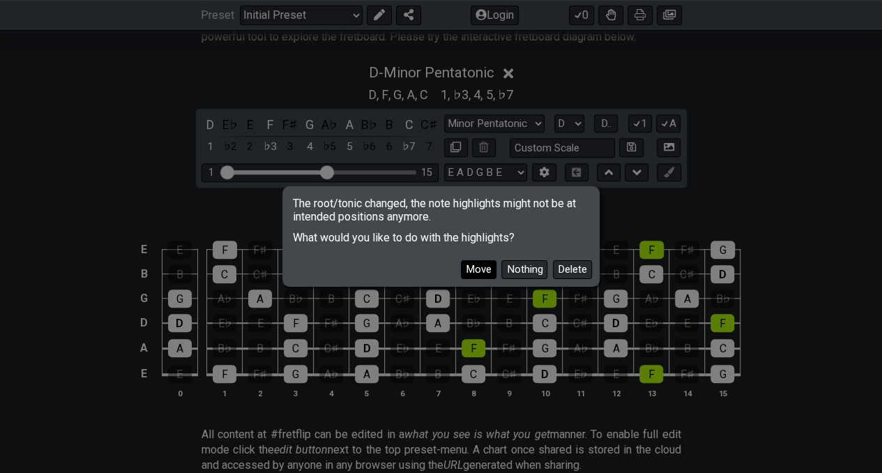
click at [482, 269] on button "Move" at bounding box center [479, 269] width 36 height 19
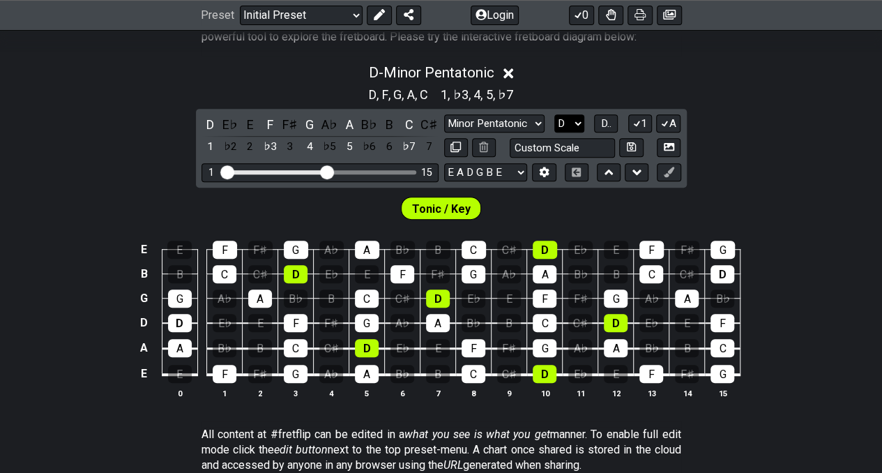
click at [577, 118] on select "A♭ A A♯ B♭ B C C♯ D♭ D D♯ E♭ E F F♯ G♭ G G♯" at bounding box center [569, 123] width 30 height 19
click at [554, 114] on select "A♭ A A♯ B♭ B C C♯ D♭ D D♯ E♭ E F F♯ G♭ G G♯" at bounding box center [569, 123] width 30 height 19
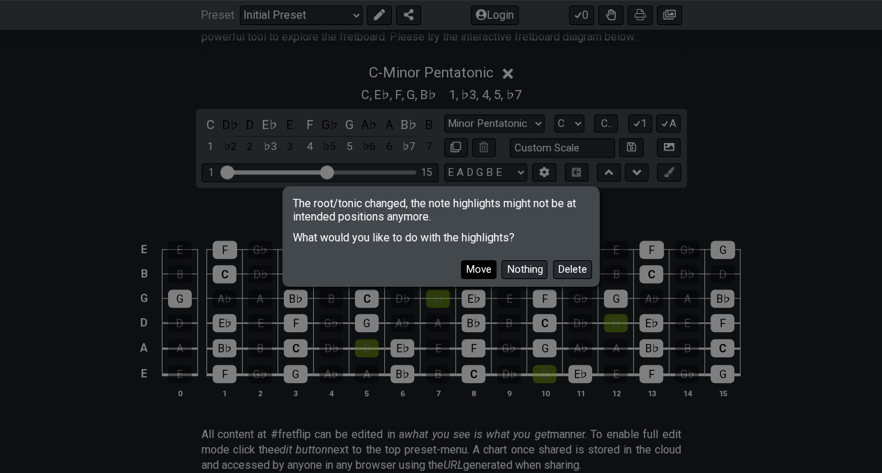
click at [480, 273] on button "Move" at bounding box center [479, 269] width 36 height 19
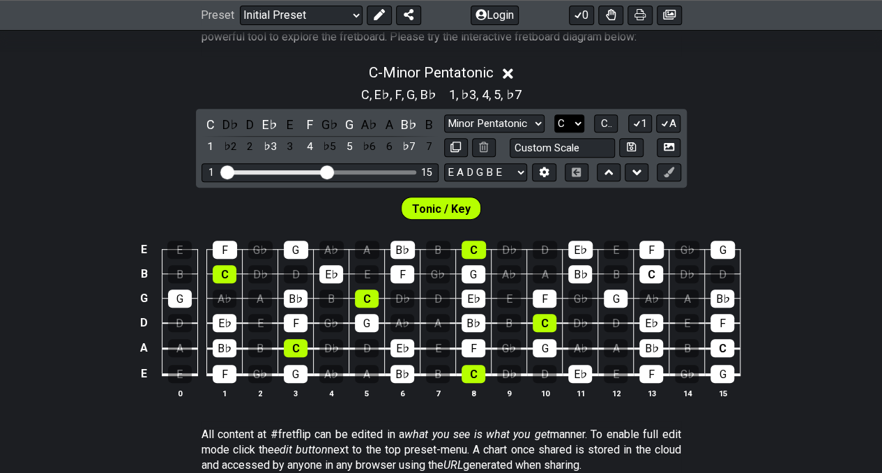
click at [581, 130] on select "A♭ A A♯ B♭ B C C♯ D♭ D D♯ E♭ E F F♯ G♭ G G♯" at bounding box center [569, 123] width 30 height 19
select select "A"
click at [554, 114] on select "A♭ A A♯ B♭ B C C♯ D♭ D D♯ E♭ E F F♯ G♭ G G♯" at bounding box center [569, 123] width 30 height 19
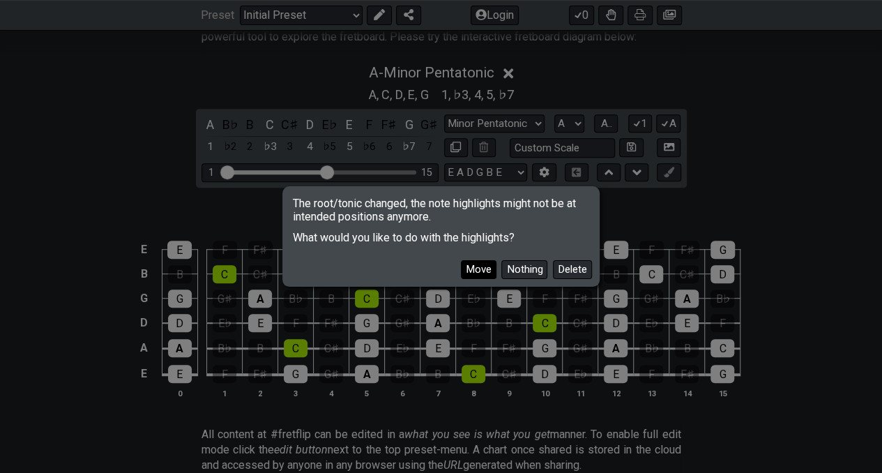
click at [481, 267] on button "Move" at bounding box center [479, 269] width 36 height 19
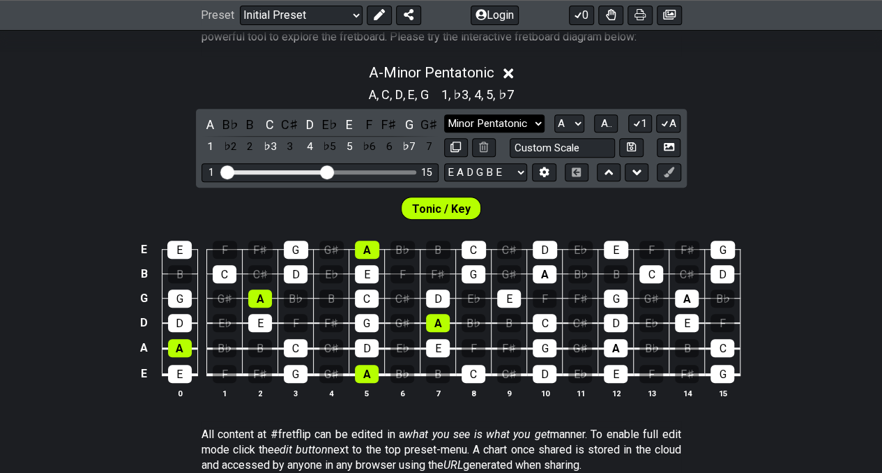
click at [498, 127] on select "Minor Pentatonic Click to edit Minor Pentatonic Major Pentatonic Minor Blues Ma…" at bounding box center [494, 123] width 100 height 19
click at [444, 114] on select "Minor Pentatonic Click to edit Minor Pentatonic Major Pentatonic Minor Blues Ma…" at bounding box center [494, 123] width 100 height 19
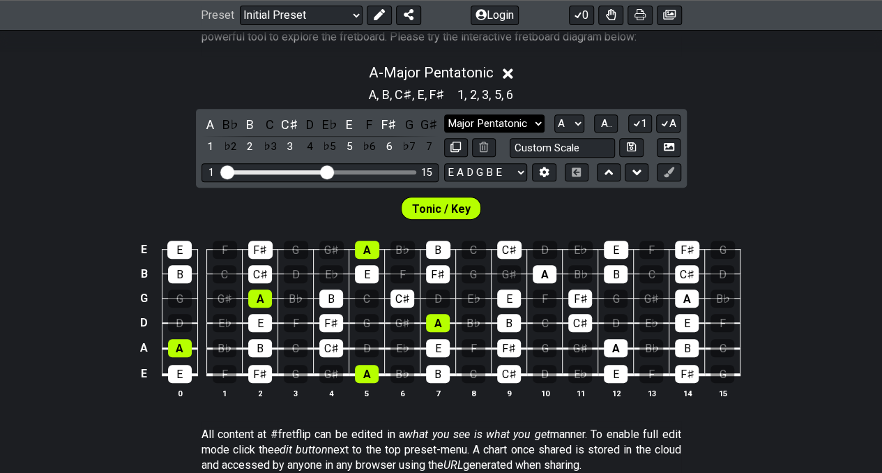
drag, startPoint x: 513, startPoint y: 115, endPoint x: 513, endPoint y: 123, distance: 7.7
click at [513, 115] on select "Minor Pentatonic Click to edit Minor Pentatonic Major Pentatonic Minor Blues Ma…" at bounding box center [494, 123] width 100 height 19
click at [444, 114] on select "Minor Pentatonic Click to edit Minor Pentatonic Major Pentatonic Minor Blues Ma…" at bounding box center [494, 123] width 100 height 19
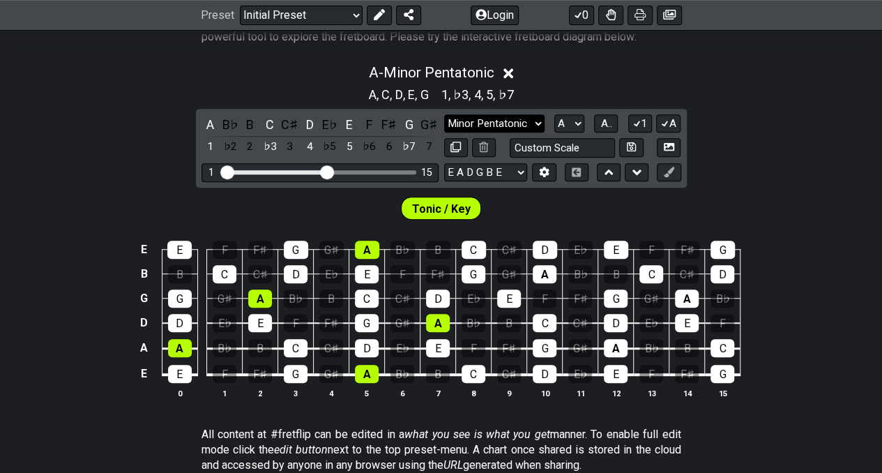
click at [507, 121] on select "Minor Pentatonic Click to edit Minor Pentatonic Major Pentatonic Minor Blues Ma…" at bounding box center [494, 123] width 100 height 19
select select "Major Pentatonic"
click at [444, 114] on select "Minor Pentatonic Click to edit Minor Pentatonic Major Pentatonic Minor Blues Ma…" at bounding box center [494, 123] width 100 height 19
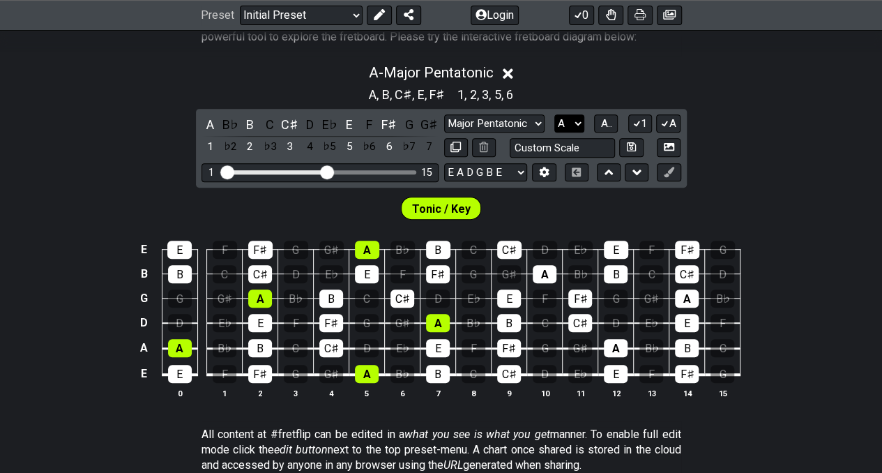
click at [572, 124] on select "A♭ A A♯ B♭ B C C♯ D♭ D D♯ E♭ E F F♯ G♭ G G♯" at bounding box center [569, 123] width 30 height 19
click at [554, 114] on select "A♭ A A♯ B♭ B C C♯ D♭ D D♯ E♭ E F F♯ G♭ G G♯" at bounding box center [569, 123] width 30 height 19
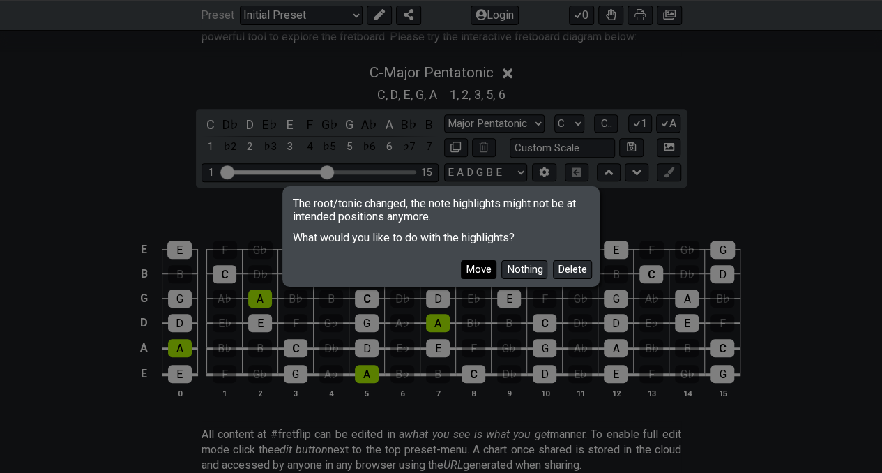
click at [482, 273] on button "Move" at bounding box center [479, 269] width 36 height 19
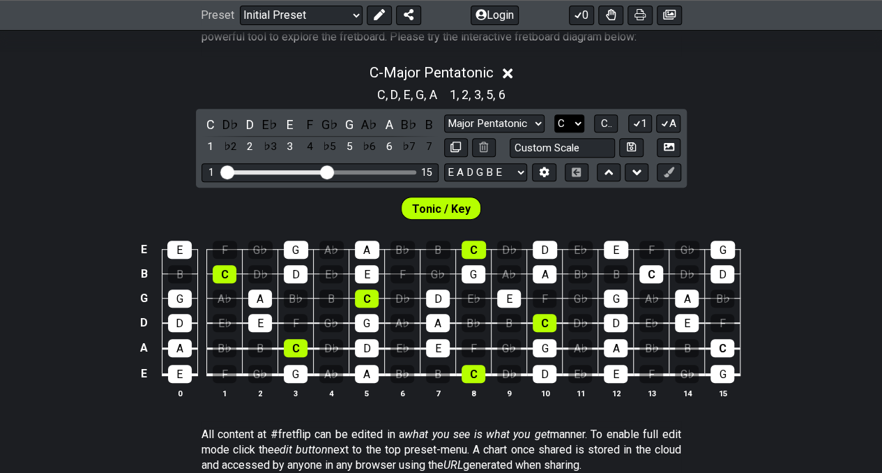
click at [566, 124] on select "A♭ A A♯ B♭ B C C♯ D♭ D D♯ E♭ E F F♯ G♭ G G♯" at bounding box center [569, 123] width 30 height 19
select select "A"
click at [554, 114] on select "A♭ A A♯ B♭ B C C♯ D♭ D D♯ E♭ E F F♯ G♭ G G♯" at bounding box center [569, 123] width 30 height 19
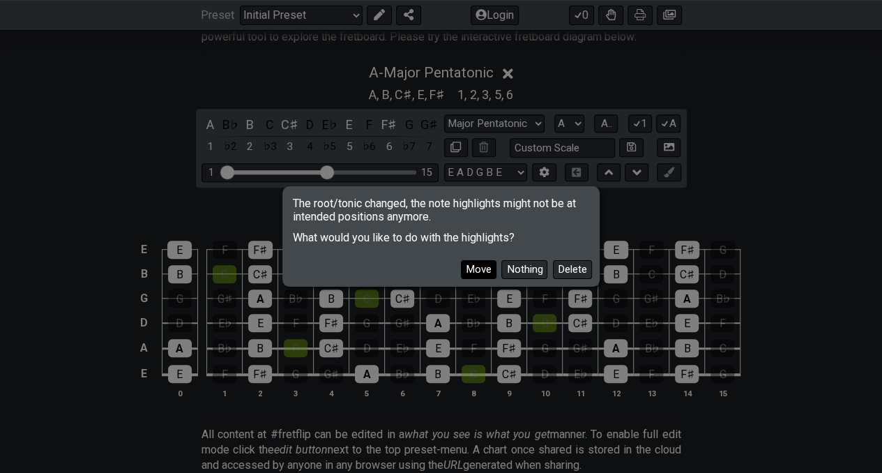
click at [475, 275] on button "Move" at bounding box center [479, 269] width 36 height 19
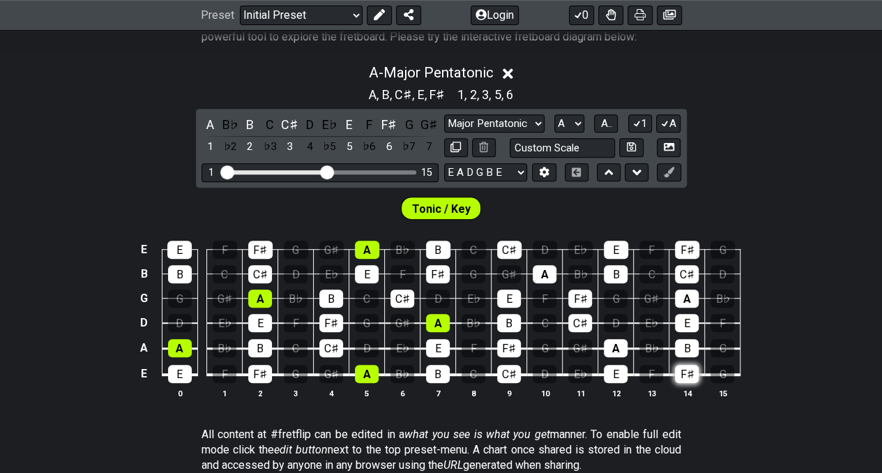
click at [683, 374] on div "F♯" at bounding box center [687, 374] width 24 height 18
click at [686, 372] on div "F♯" at bounding box center [687, 374] width 24 height 18
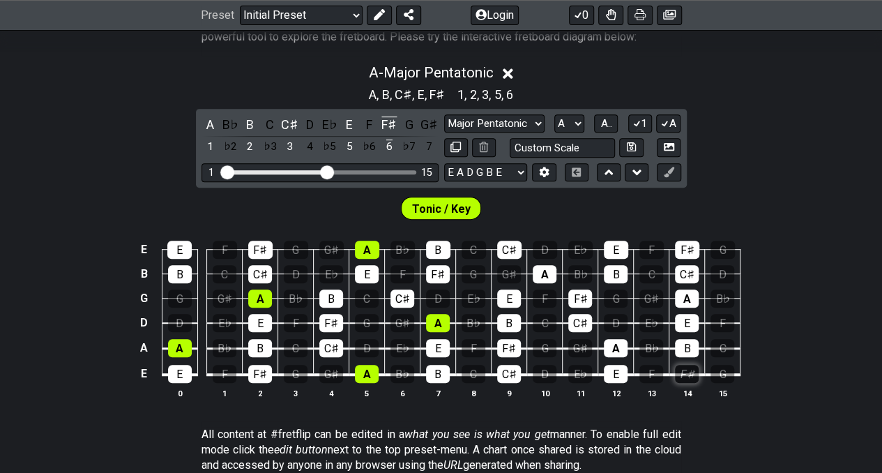
click at [686, 372] on div "F♯" at bounding box center [687, 374] width 24 height 18
click at [533, 123] on select "Minor Pentatonic Click to edit Minor Pentatonic Major Pentatonic Minor Blues Ma…" at bounding box center [494, 123] width 100 height 19
select select "Minor Pentatonic"
click at [444, 114] on select "Minor Pentatonic Click to edit Minor Pentatonic Major Pentatonic Minor Blues Ma…" at bounding box center [494, 123] width 100 height 19
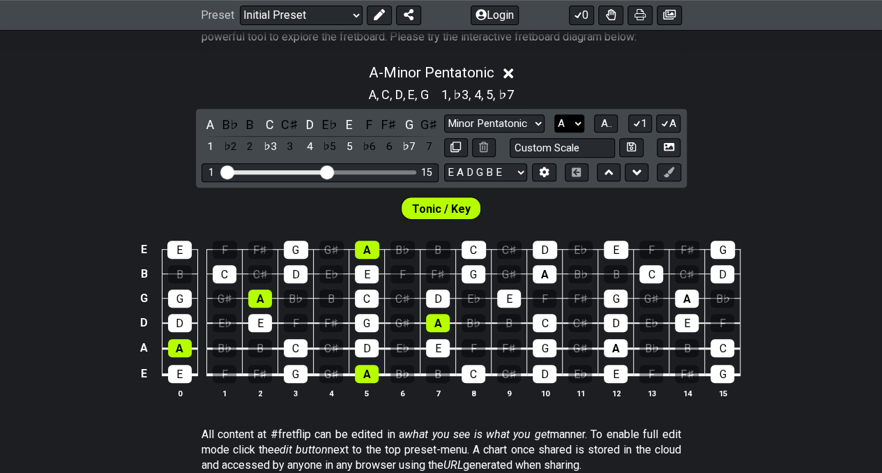
click at [574, 117] on select "A♭ A A♯ B♭ B C C♯ D♭ D D♯ E♭ E F F♯ G♭ G G♯" at bounding box center [569, 123] width 30 height 19
click at [567, 121] on select "A♭ A A♯ B♭ B C C♯ D♭ D D♯ E♭ E F F♯ G♭ G G♯" at bounding box center [569, 123] width 30 height 19
click at [554, 114] on select "A♭ A A♯ B♭ B C C♯ D♭ D D♯ E♭ E F F♯ G♭ G G♯" at bounding box center [569, 123] width 30 height 19
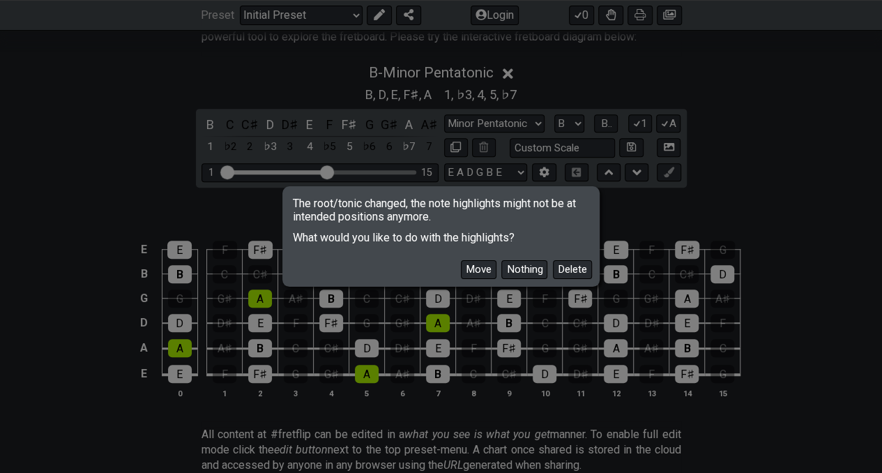
click at [482, 280] on div "Move Nothing Delete" at bounding box center [441, 264] width 312 height 40
click at [477, 272] on button "Move" at bounding box center [479, 269] width 36 height 19
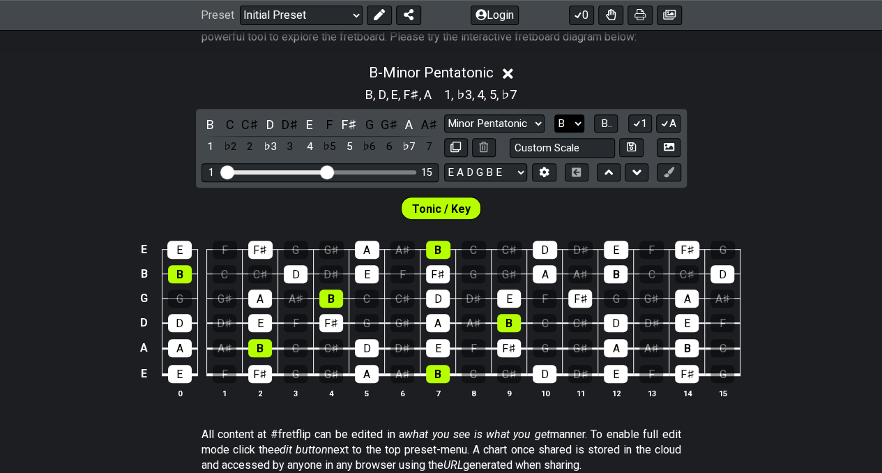
click at [570, 119] on select "A♭ A A♯ B♭ B C C♯ D♭ D D♯ E♭ E F F♯ G♭ G G♯" at bounding box center [569, 123] width 30 height 19
click at [554, 114] on select "A♭ A A♯ B♭ B C C♯ D♭ D D♯ E♭ E F F♯ G♭ G G♯" at bounding box center [569, 123] width 30 height 19
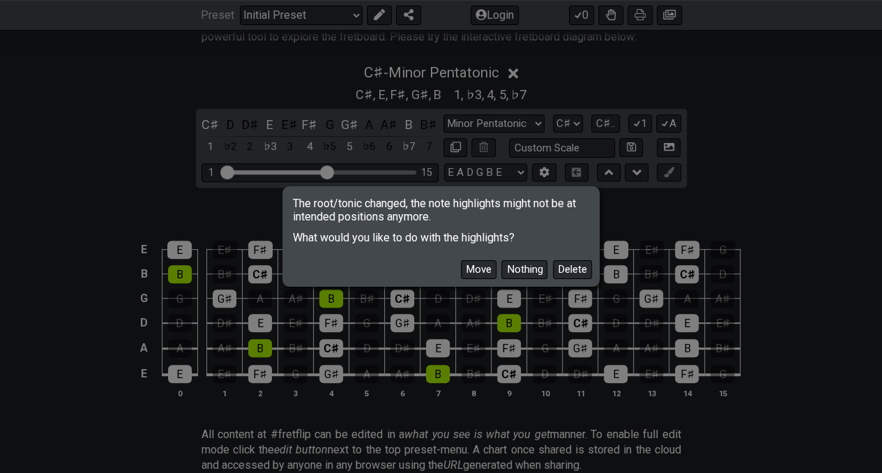
click at [487, 267] on button "Move" at bounding box center [479, 269] width 36 height 19
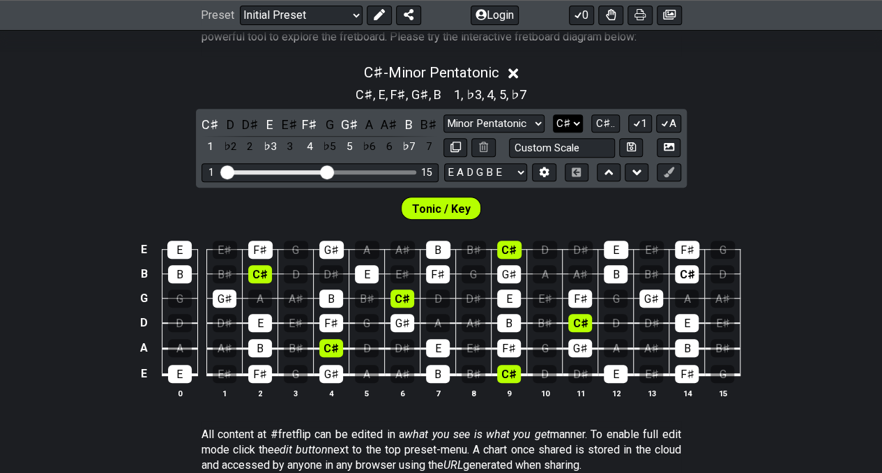
click at [573, 123] on select "A♭ A A♯ B♭ B C C♯ D♭ D D♯ E♭ E F F♯ G♭ G G♯" at bounding box center [568, 123] width 30 height 19
click at [554, 114] on select "A♭ A A♯ B♭ B C C♯ D♭ D D♯ E♭ E F F♯ G♭ G G♯" at bounding box center [568, 123] width 30 height 19
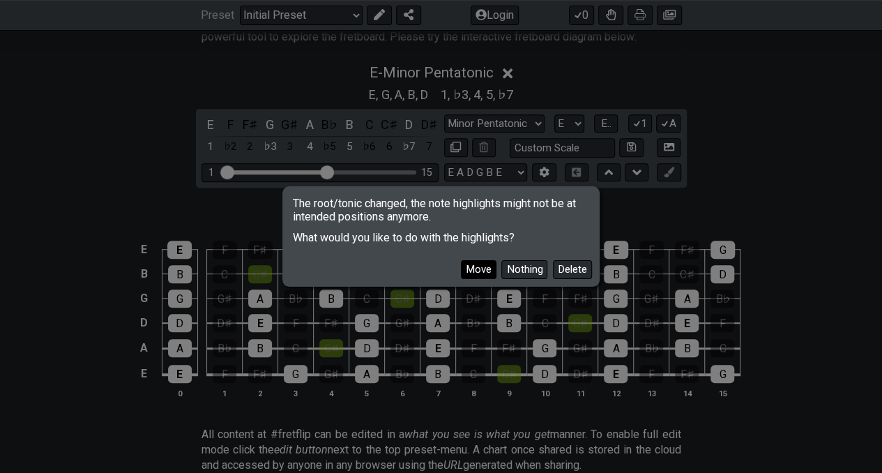
click at [464, 276] on button "Move" at bounding box center [479, 269] width 36 height 19
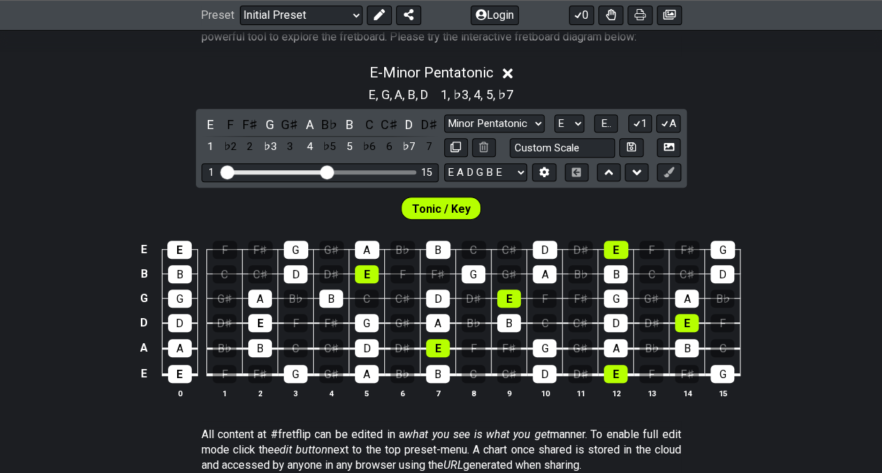
click at [763, 150] on div "E - Minor Pentatonic E , G , A , B , D 1 , ♭3 , 4 , 5 , ♭7 E F F♯ G G♯ A B♭ B C…" at bounding box center [441, 237] width 882 height 362
click at [581, 122] on select "A♭ A A♯ B♭ B C C♯ D♭ D D♯ E♭ E F F♯ G♭ G G♯" at bounding box center [569, 123] width 30 height 19
click at [554, 114] on select "A♭ A A♯ B♭ B C C♯ D♭ D D♯ E♭ E F F♯ G♭ G G♯" at bounding box center [569, 123] width 30 height 19
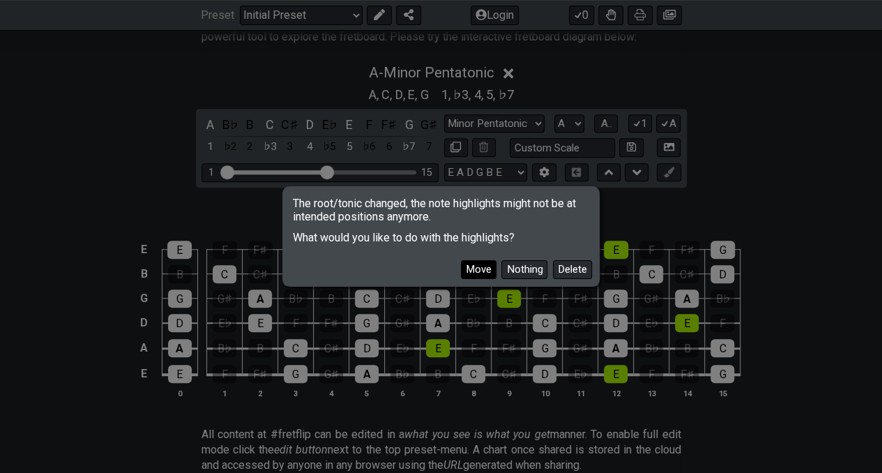
click at [480, 270] on button "Move" at bounding box center [479, 269] width 36 height 19
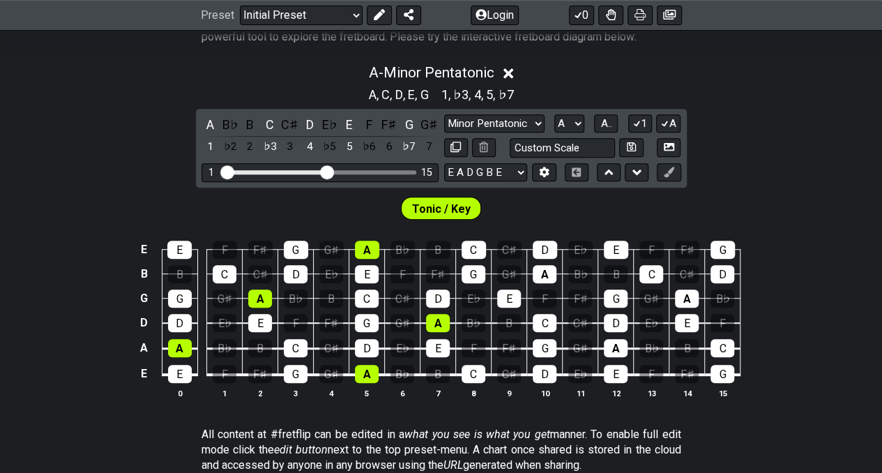
click at [779, 227] on div "E E F F♯ G G♯ A B♭ B C C♯ D E♭ E F F♯ G B B C C♯ D E♭ E F F♯ G G♯ A B♭ B C C♯ D…" at bounding box center [441, 320] width 882 height 196
click at [572, 119] on select "A♭ A A♯ B♭ B C C♯ D♭ D D♯ E♭ E F F♯ G♭ G G♯" at bounding box center [569, 123] width 30 height 19
select select "D"
click at [554, 114] on select "A♭ A A♯ B♭ B C C♯ D♭ D D♯ E♭ E F F♯ G♭ G G♯" at bounding box center [569, 123] width 30 height 19
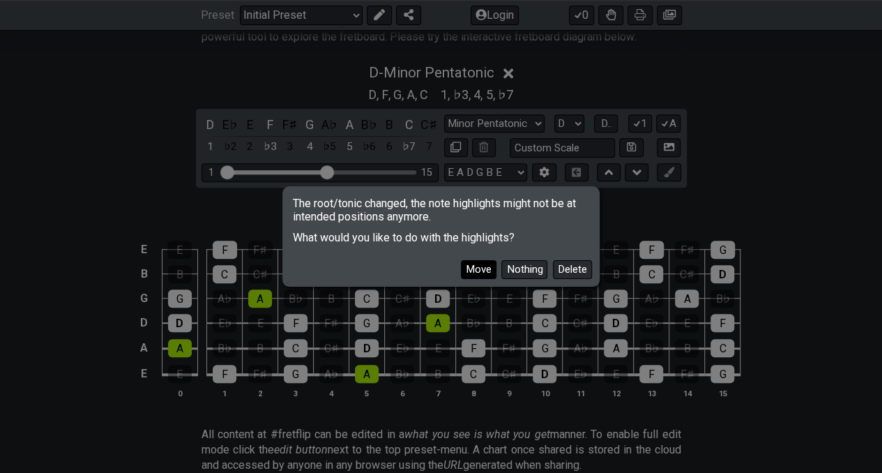
click at [477, 268] on button "Move" at bounding box center [479, 269] width 36 height 19
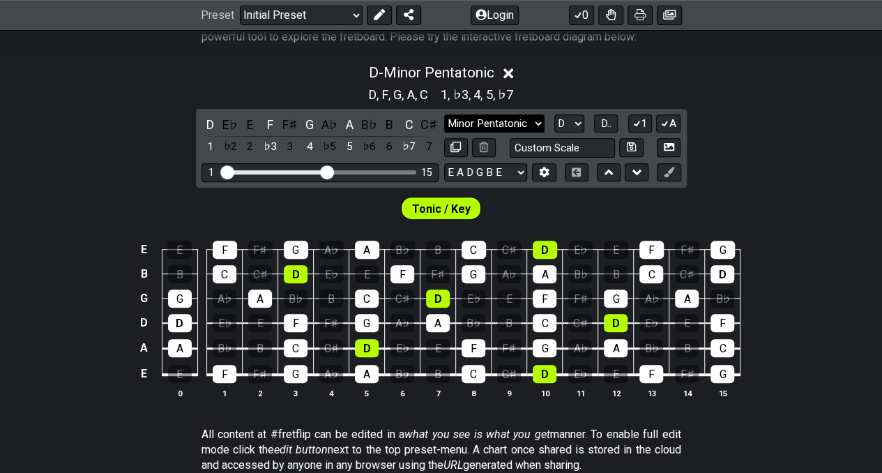
click at [521, 123] on select "Minor Pentatonic Click to edit Minor Pentatonic Major Pentatonic Minor Blues Ma…" at bounding box center [494, 123] width 100 height 19
click at [444, 114] on select "Minor Pentatonic Click to edit Minor Pentatonic Major Pentatonic Minor Blues Ma…" at bounding box center [494, 123] width 100 height 19
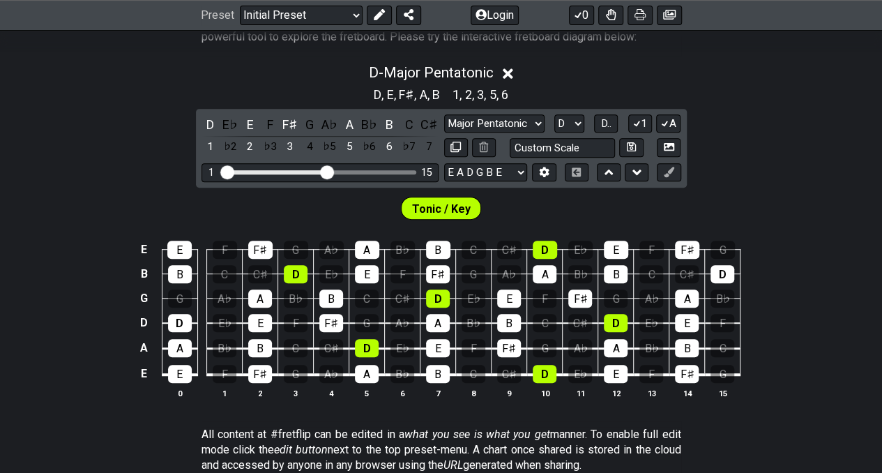
click at [475, 99] on section "1 , 2 , 3 , 5 , 6" at bounding box center [480, 93] width 68 height 22
drag, startPoint x: 473, startPoint y: 109, endPoint x: 466, endPoint y: 132, distance: 23.2
click at [473, 111] on div "D E♭ E F F♯ G A♭ A B♭ B C C♯ 1 ♭2 2 ♭3 3 4 ♭5 5 ♭6 6 ♭7 7 Minor Pentatonic Clic…" at bounding box center [441, 148] width 491 height 79
click at [471, 129] on select "Minor Pentatonic Click to edit Minor Pentatonic Major Pentatonic Minor Blues Ma…" at bounding box center [494, 123] width 100 height 19
select select "Minor Pentatonic"
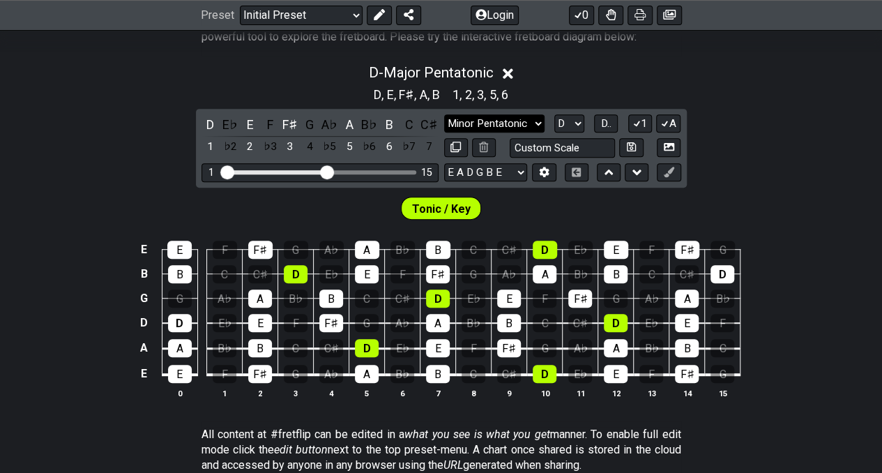
click at [444, 114] on select "Minor Pentatonic Click to edit Minor Pentatonic Major Pentatonic Minor Blues Ma…" at bounding box center [494, 123] width 100 height 19
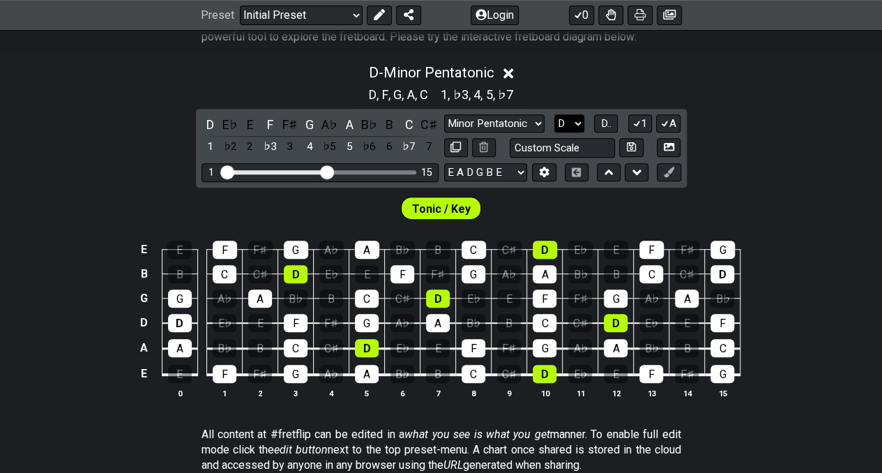
click at [572, 119] on select "A♭ A A♯ B♭ B C C♯ D♭ D D♯ E♭ E F F♯ G♭ G G♯" at bounding box center [569, 123] width 30 height 19
click at [554, 114] on select "A♭ A A♯ B♭ B C C♯ D♭ D D♯ E♭ E F F♯ G♭ G G♯" at bounding box center [569, 123] width 30 height 19
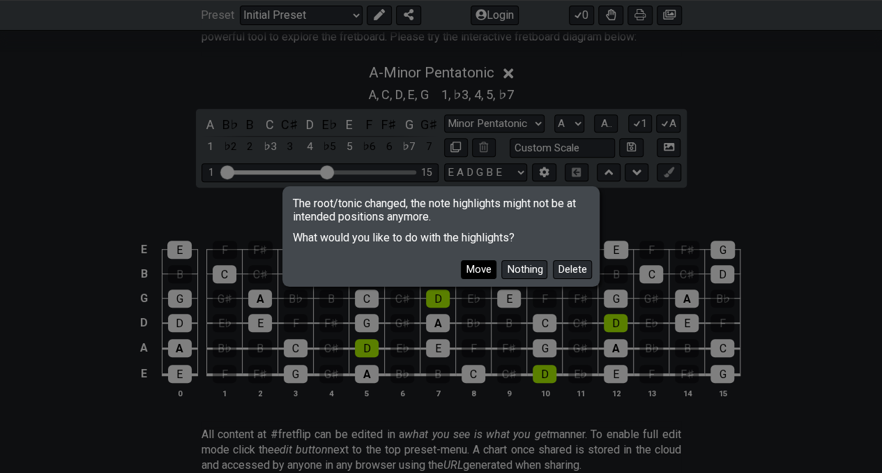
click at [486, 273] on button "Move" at bounding box center [479, 269] width 36 height 19
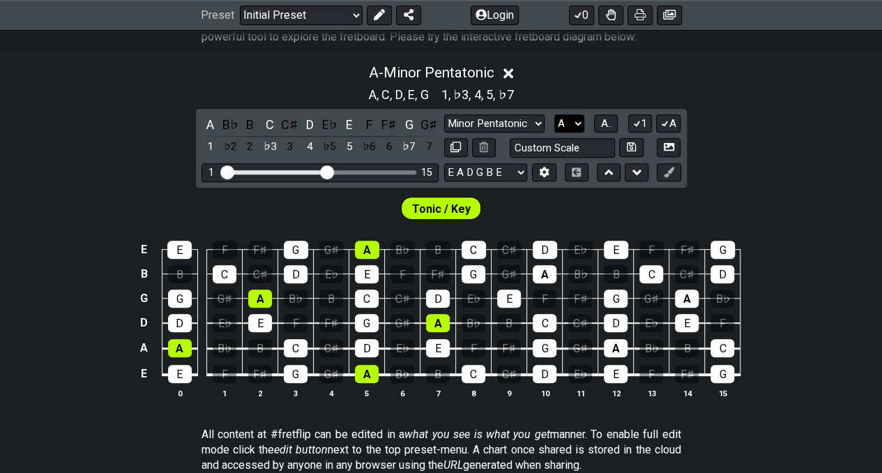
click at [565, 126] on select "A♭ A A♯ B♭ B C C♯ D♭ D D♯ E♭ E F F♯ G♭ G G♯" at bounding box center [569, 123] width 30 height 19
select select "F#"
click at [554, 114] on select "A♭ A A♯ B♭ B C C♯ D♭ D D♯ E♭ E F F♯ G♭ G G♯" at bounding box center [569, 123] width 30 height 19
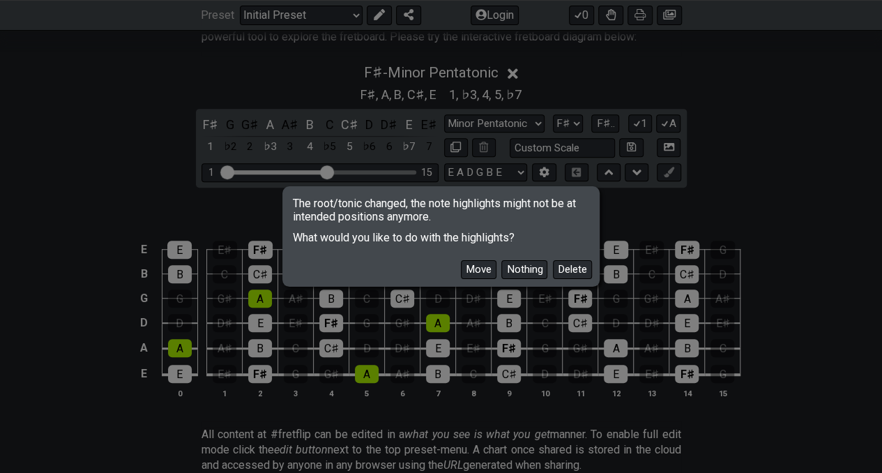
click at [484, 268] on button "Move" at bounding box center [479, 269] width 36 height 19
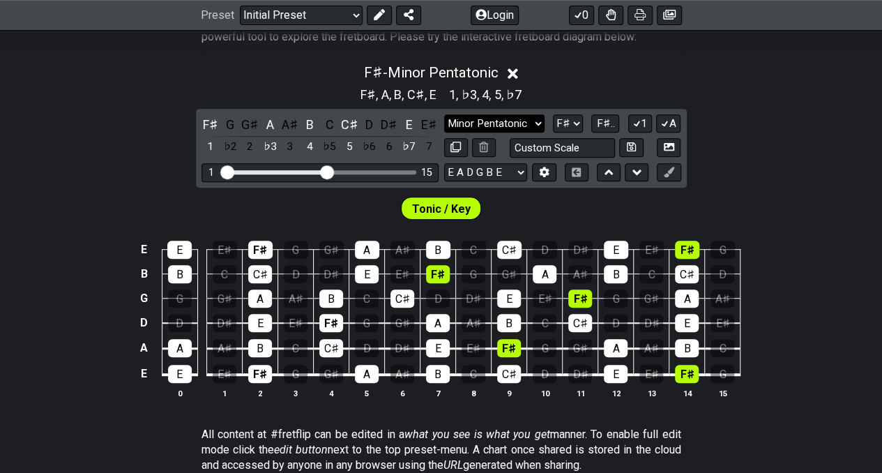
drag, startPoint x: 507, startPoint y: 119, endPoint x: 509, endPoint y: 130, distance: 11.2
click at [507, 119] on select "Minor Pentatonic Click to edit Minor Pentatonic Major Pentatonic Minor Blues Ma…" at bounding box center [494, 123] width 100 height 19
click at [444, 114] on select "Minor Pentatonic Click to edit Minor Pentatonic Major Pentatonic Minor Blues Ma…" at bounding box center [494, 123] width 100 height 19
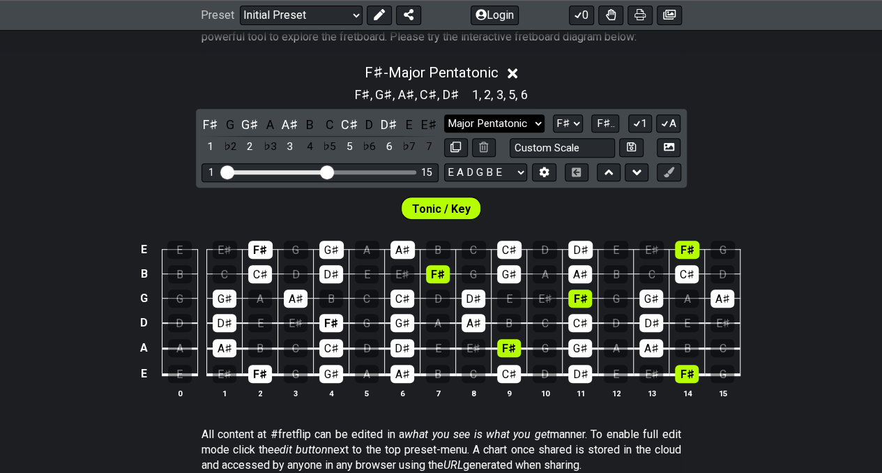
click at [524, 114] on select "Minor Pentatonic Click to edit Minor Pentatonic Major Pentatonic Minor Blues Ma…" at bounding box center [494, 123] width 100 height 19
click at [444, 114] on select "Minor Pentatonic Click to edit Minor Pentatonic Major Pentatonic Minor Blues Ma…" at bounding box center [494, 123] width 100 height 19
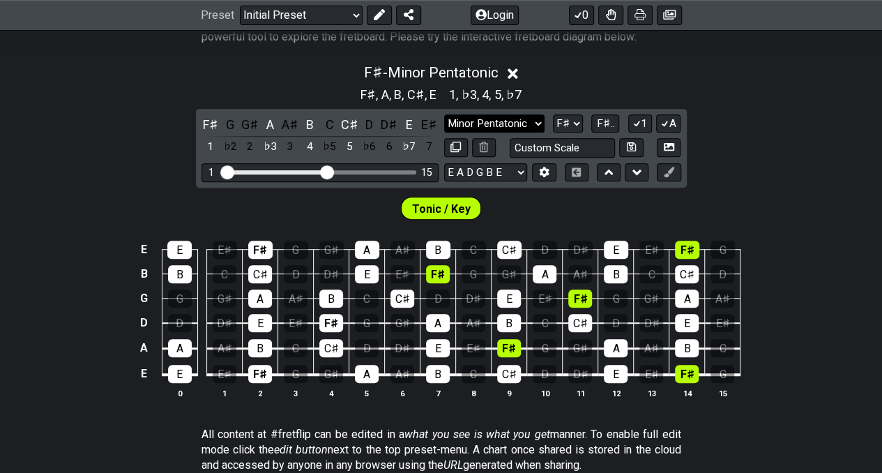
click at [520, 128] on select "Minor Pentatonic Click to edit Minor Pentatonic Major Pentatonic Minor Blues Ma…" at bounding box center [494, 123] width 100 height 19
select select "Major Pentatonic"
click at [444, 114] on select "Minor Pentatonic Click to edit Minor Pentatonic Major Pentatonic Minor Blues Ma…" at bounding box center [494, 123] width 100 height 19
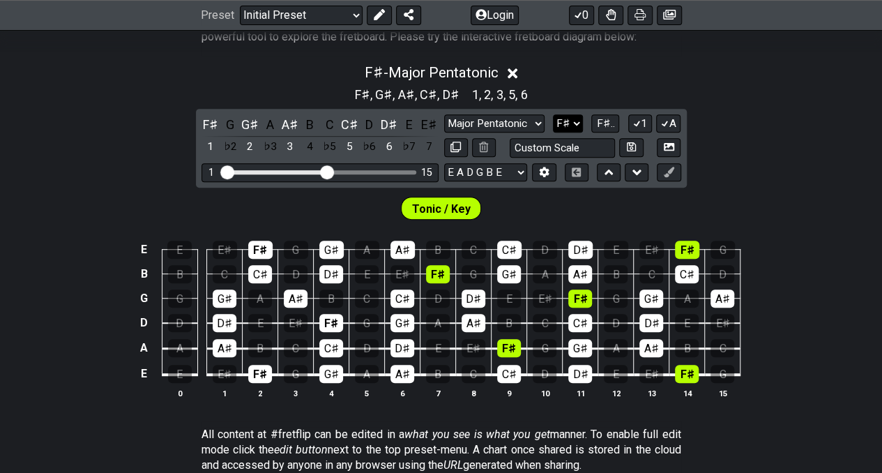
click at [565, 123] on select "A♭ A A♯ B♭ B C C♯ D♭ D D♯ E♭ E F F♯ G♭ G G♯" at bounding box center [568, 123] width 30 height 19
select select "G"
click at [554, 114] on select "A♭ A A♯ B♭ B C C♯ D♭ D D♯ E♭ E F F♯ G♭ G G♯" at bounding box center [568, 123] width 30 height 19
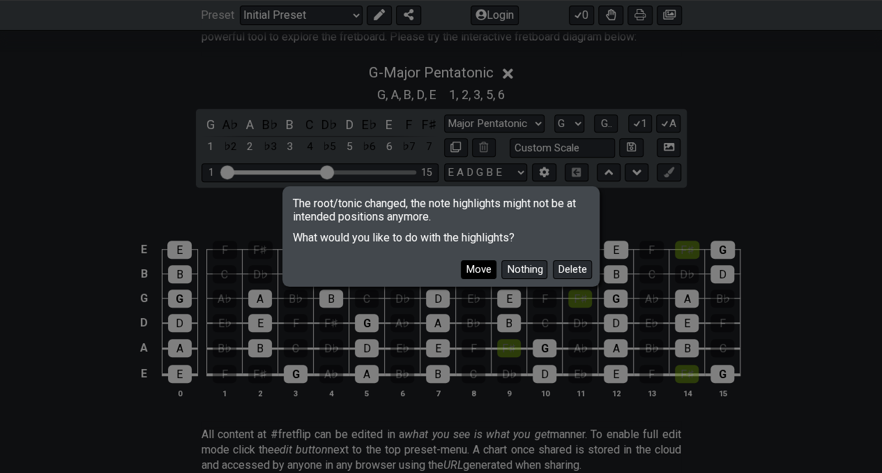
click at [471, 268] on button "Move" at bounding box center [479, 269] width 36 height 19
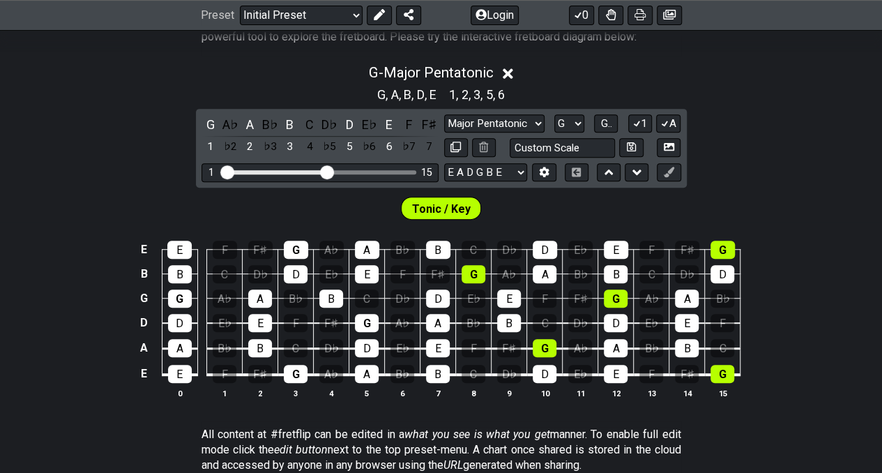
click at [759, 194] on div "Tonic / Key" at bounding box center [441, 205] width 882 height 35
click at [492, 124] on select "Minor Pentatonic Click to edit Minor Pentatonic Major Pentatonic Minor Blues Ma…" at bounding box center [494, 123] width 100 height 19
select select "Minor Pentatonic"
click at [444, 114] on select "Minor Pentatonic Click to edit Minor Pentatonic Major Pentatonic Minor Blues Ma…" at bounding box center [494, 123] width 100 height 19
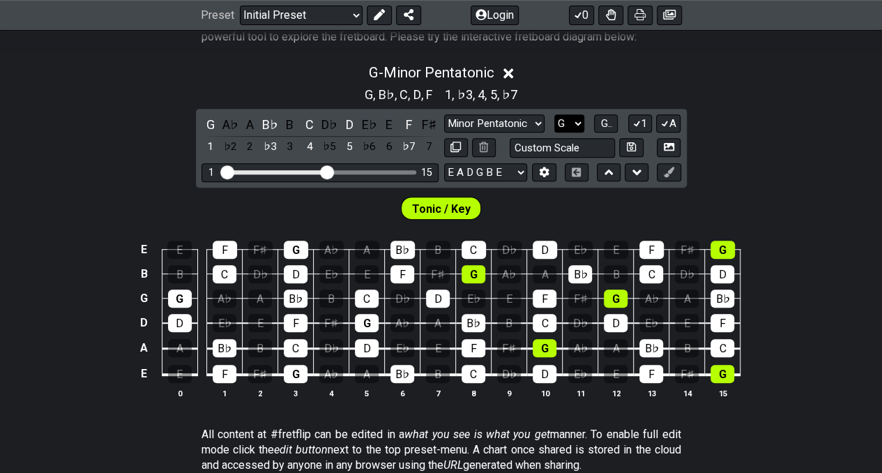
click at [578, 120] on select "A♭ A A♯ B♭ B C C♯ D♭ D D♯ E♭ E F F♯ G♭ G G♯" at bounding box center [569, 123] width 30 height 19
select select "A"
click at [554, 114] on select "A♭ A A♯ B♭ B C C♯ D♭ D D♯ E♭ E F F♯ G♭ G G♯" at bounding box center [569, 123] width 30 height 19
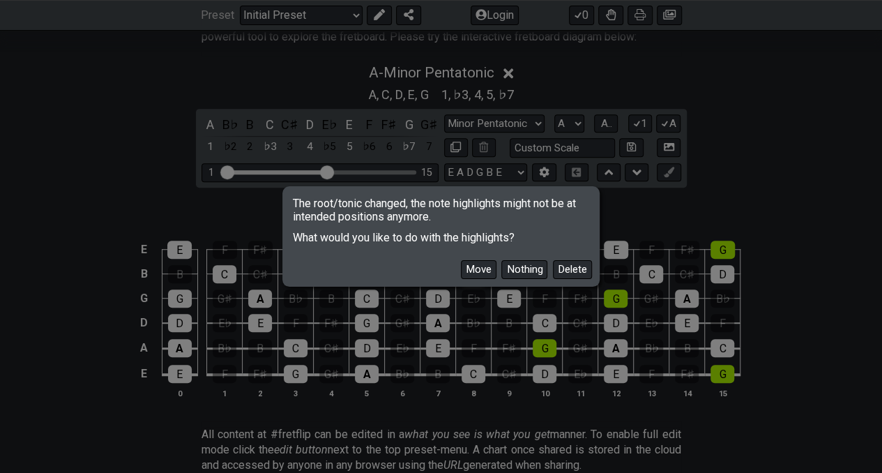
click at [475, 266] on button "Move" at bounding box center [479, 269] width 36 height 19
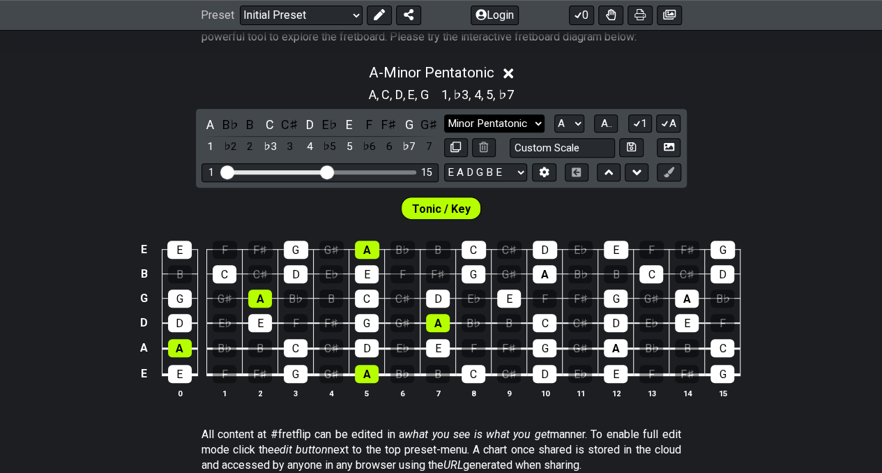
drag, startPoint x: 497, startPoint y: 122, endPoint x: 505, endPoint y: 130, distance: 10.8
click at [497, 122] on select "Minor Pentatonic Click to edit Minor Pentatonic Major Pentatonic Minor Blues Ma…" at bounding box center [494, 123] width 100 height 19
click at [444, 114] on select "Minor Pentatonic Click to edit Minor Pentatonic Major Pentatonic Minor Blues Ma…" at bounding box center [494, 123] width 100 height 19
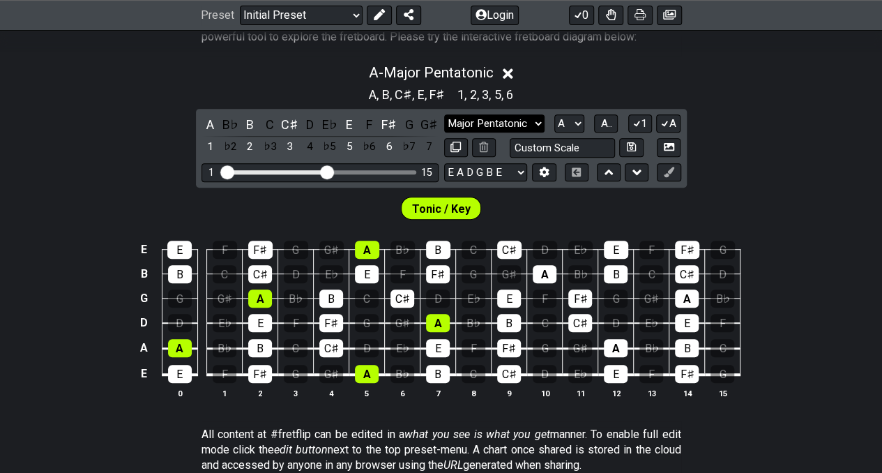
click at [518, 121] on select "Minor Pentatonic Click to edit Minor Pentatonic Major Pentatonic Minor Blues Ma…" at bounding box center [494, 123] width 100 height 19
select select "Minor Pentatonic"
click at [444, 114] on select "Minor Pentatonic Click to edit Minor Pentatonic Major Pentatonic Minor Blues Ma…" at bounding box center [494, 123] width 100 height 19
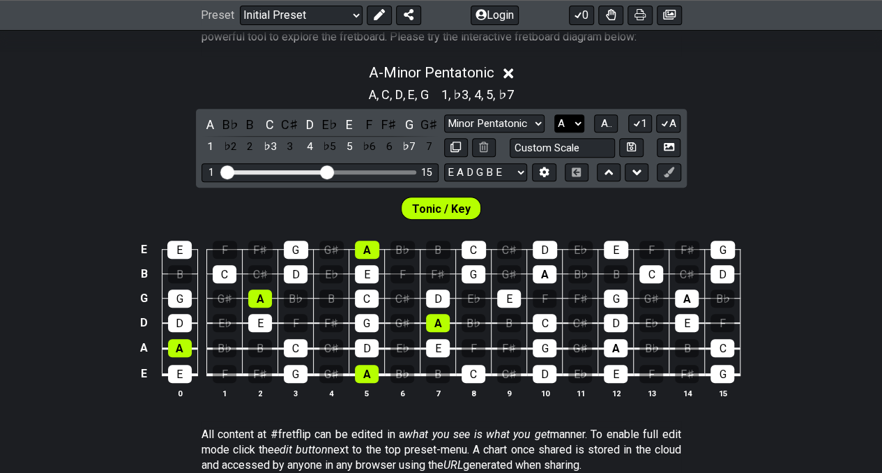
click at [581, 121] on select "A♭ A A♯ B♭ B C C♯ D♭ D D♯ E♭ E F F♯ G♭ G G♯" at bounding box center [569, 123] width 30 height 19
select select "B"
click at [554, 114] on select "A♭ A A♯ B♭ B C C♯ D♭ D D♯ E♭ E F F♯ G♭ G G♯" at bounding box center [569, 123] width 30 height 19
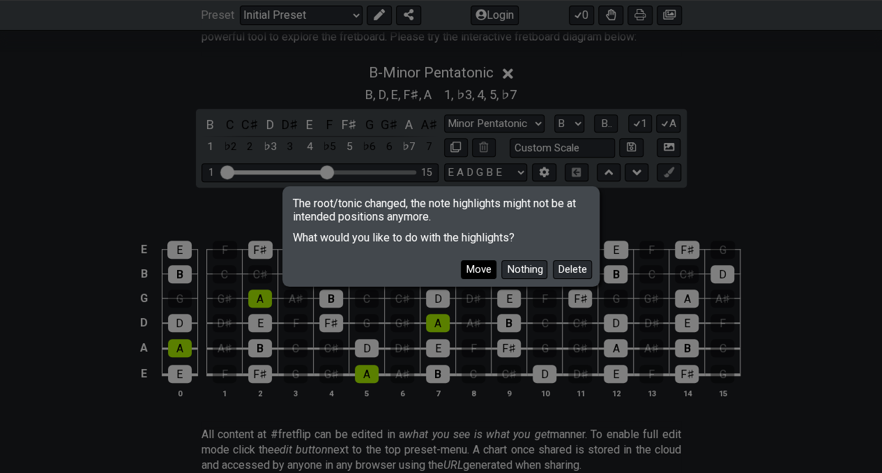
click at [479, 270] on button "Move" at bounding box center [479, 269] width 36 height 19
